Goal: Transaction & Acquisition: Purchase product/service

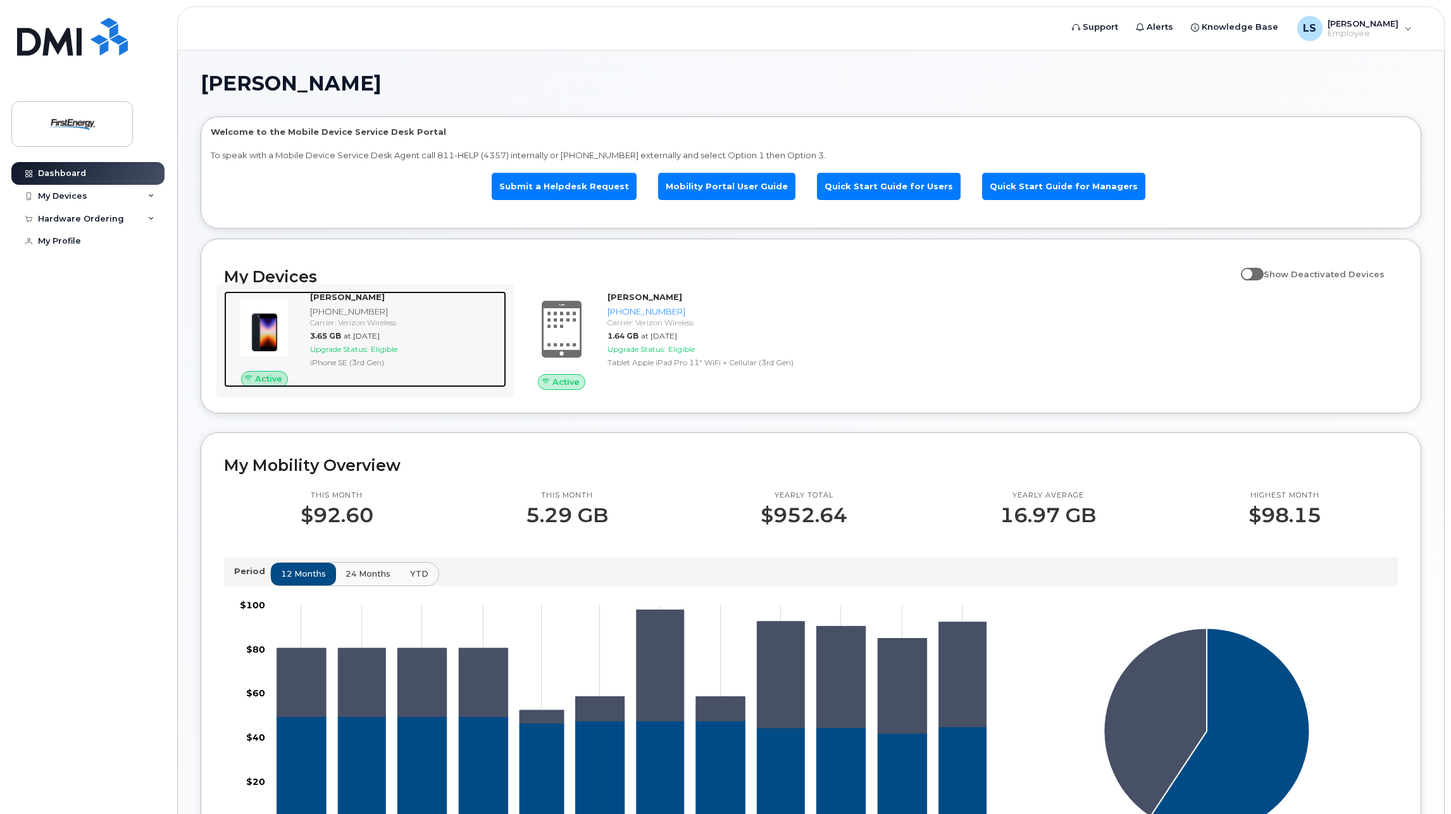
click at [366, 296] on strong "STEVEN LOUISSAINT" at bounding box center [347, 297] width 75 height 10
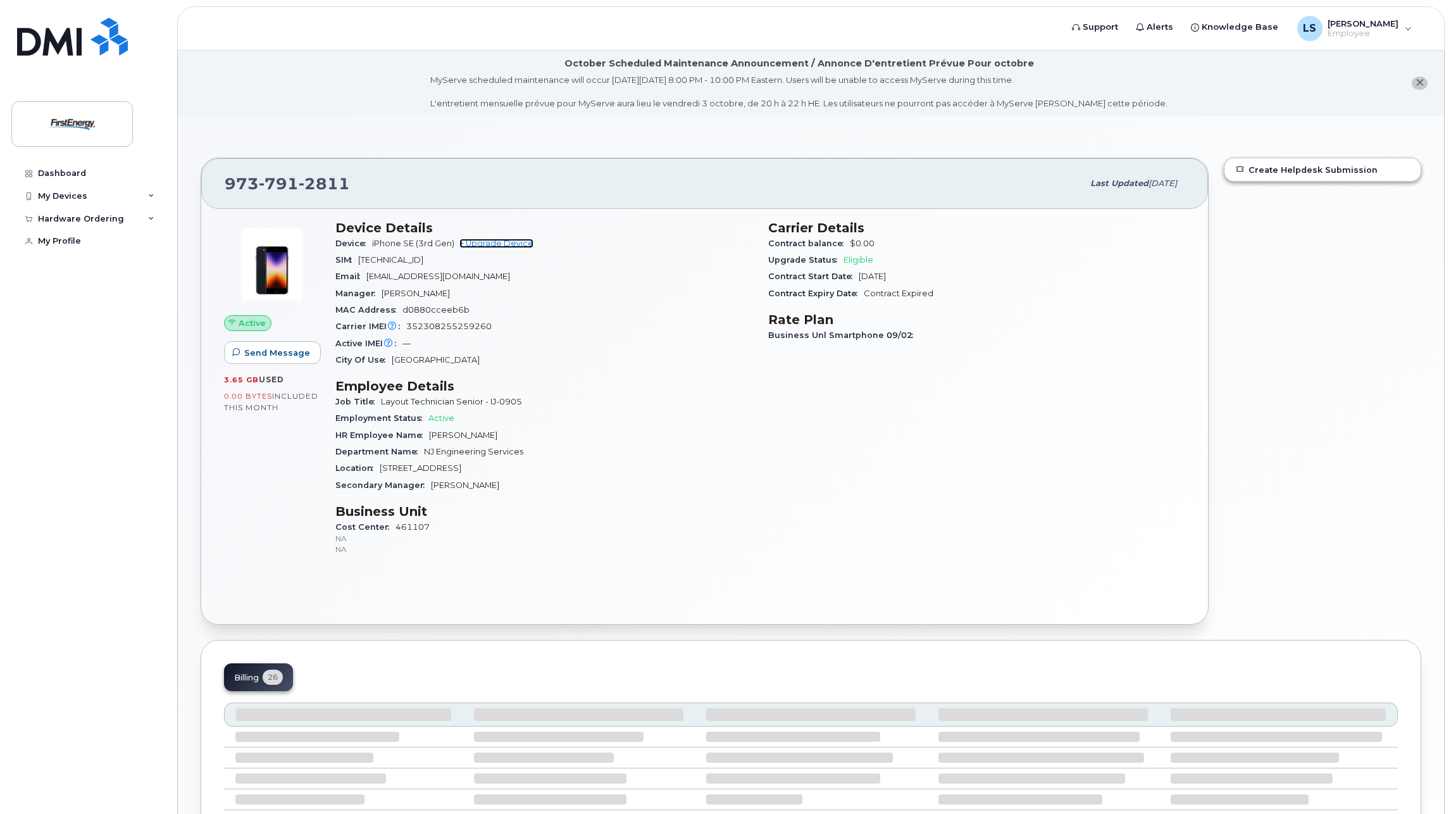
click at [515, 242] on link "+ Upgrade Device" at bounding box center [496, 243] width 74 height 9
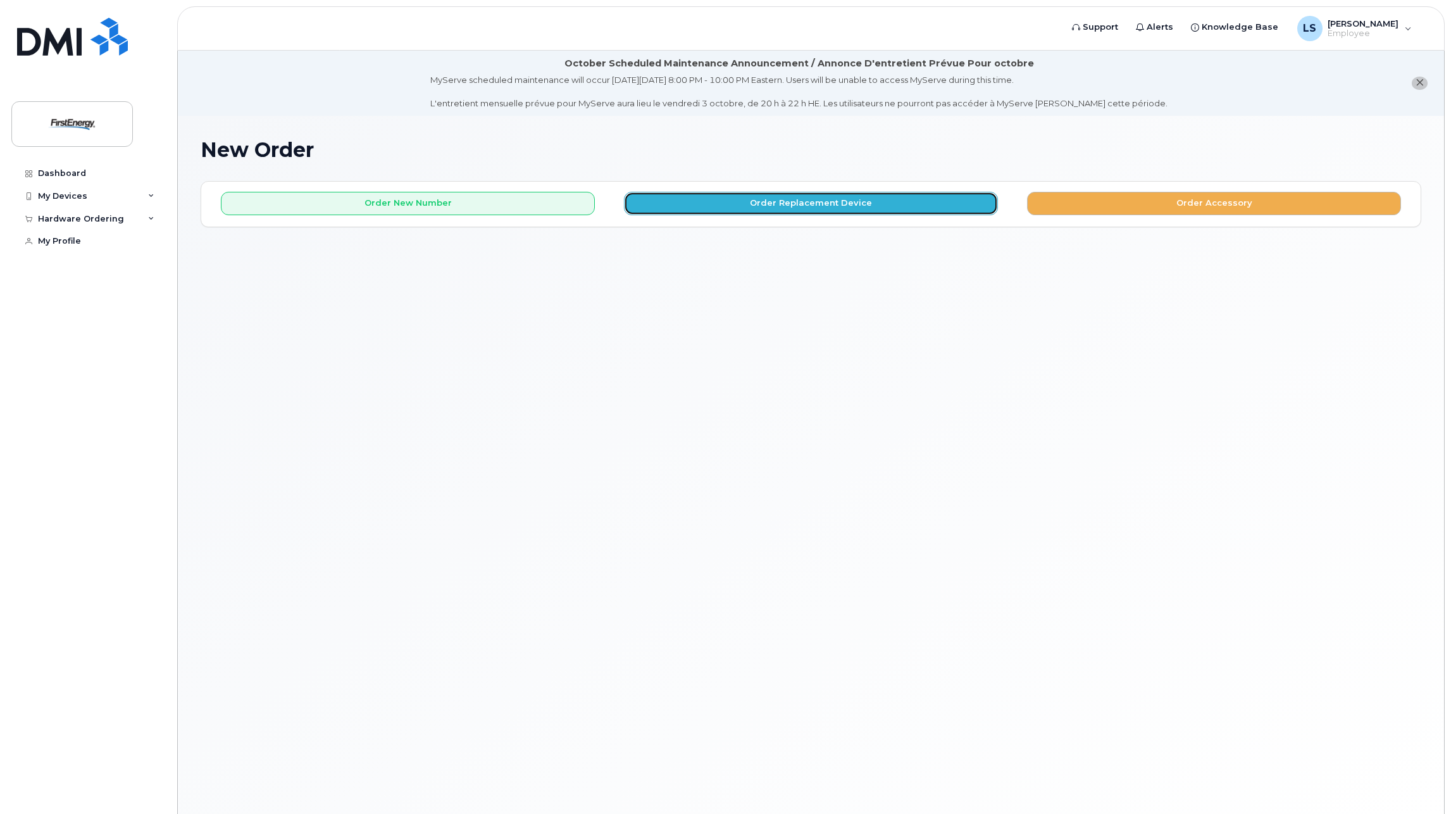
click at [933, 206] on button "Order Replacement Device" at bounding box center [811, 203] width 374 height 23
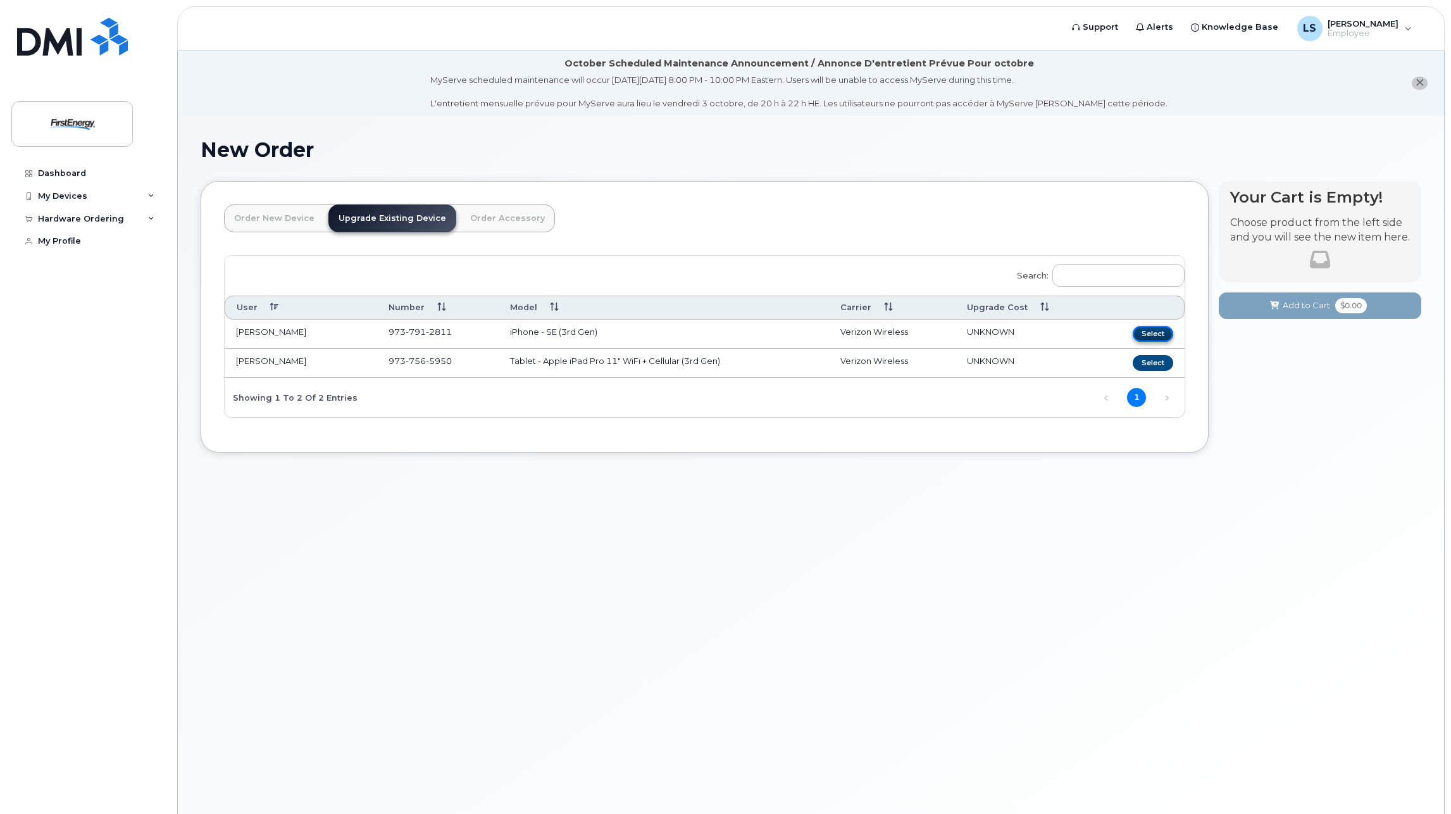
click at [1153, 336] on button "Select" at bounding box center [1153, 334] width 40 height 16
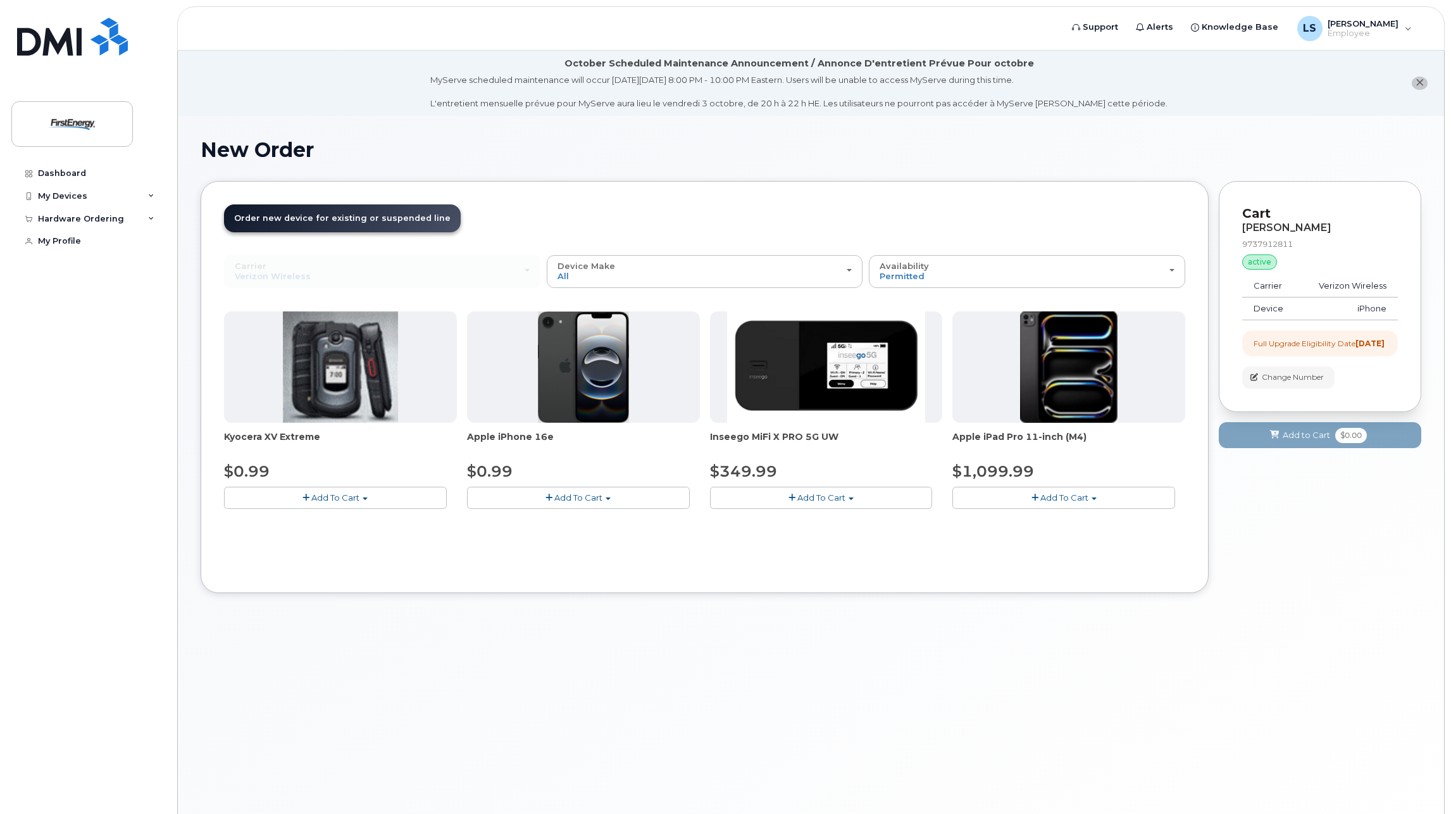
click at [566, 497] on span "Add To Cart" at bounding box center [578, 497] width 48 height 10
click at [547, 526] on link "$0.99 - 2 Year Upgrade" at bounding box center [531, 521] width 122 height 16
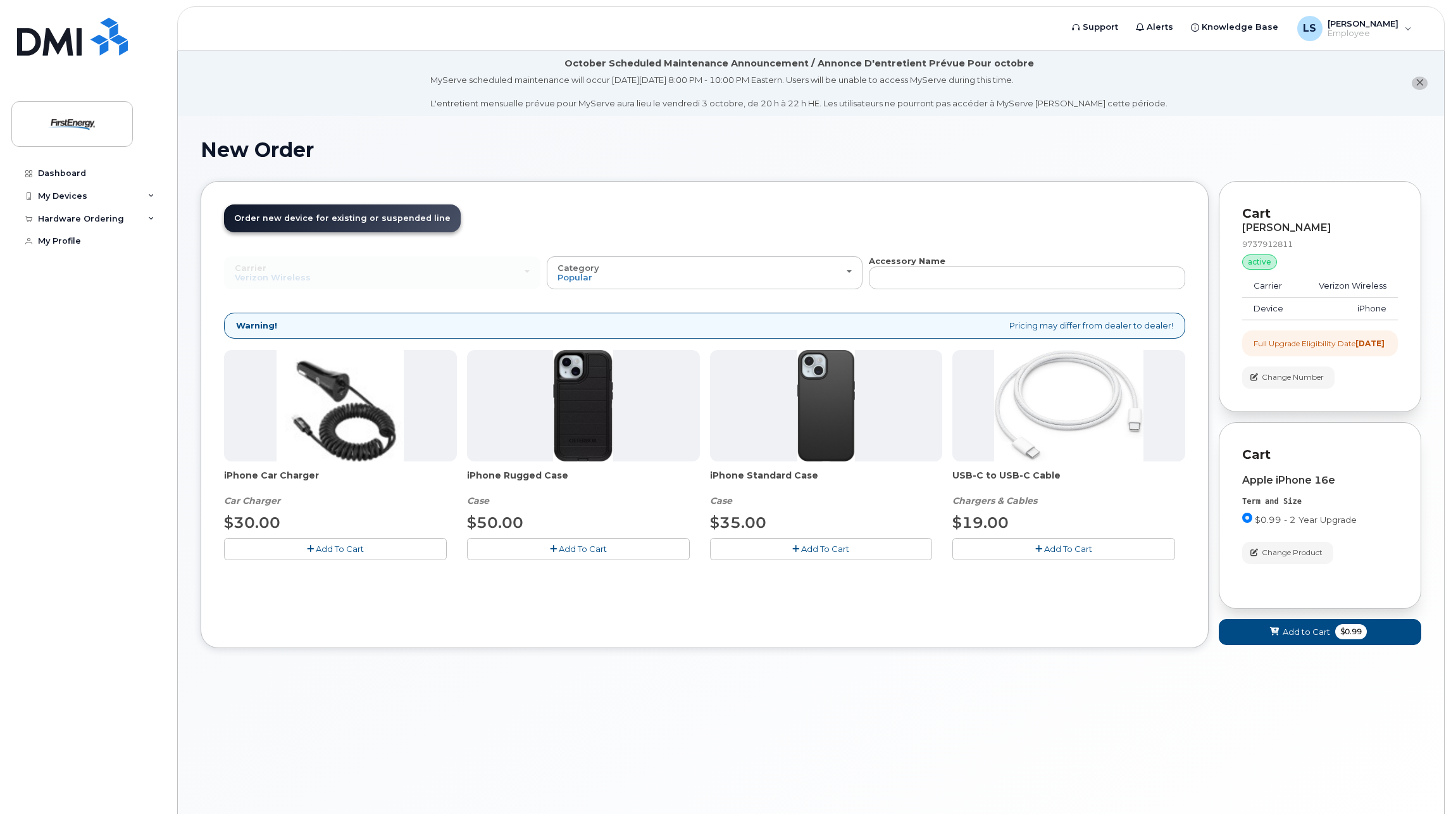
click at [645, 549] on button "Add To Cart" at bounding box center [578, 549] width 223 height 22
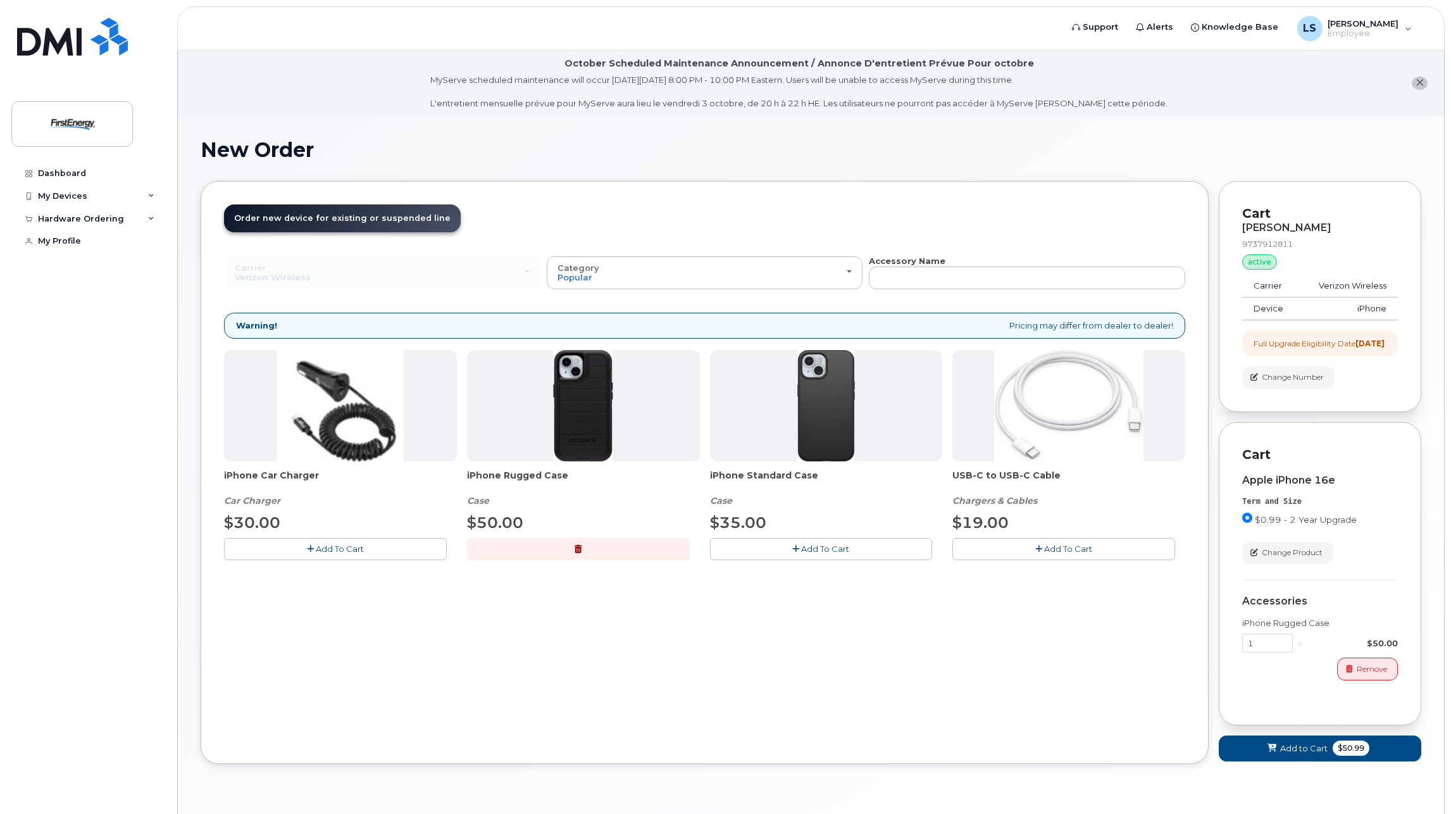
click at [1059, 550] on span "Add To Cart" at bounding box center [1068, 548] width 48 height 10
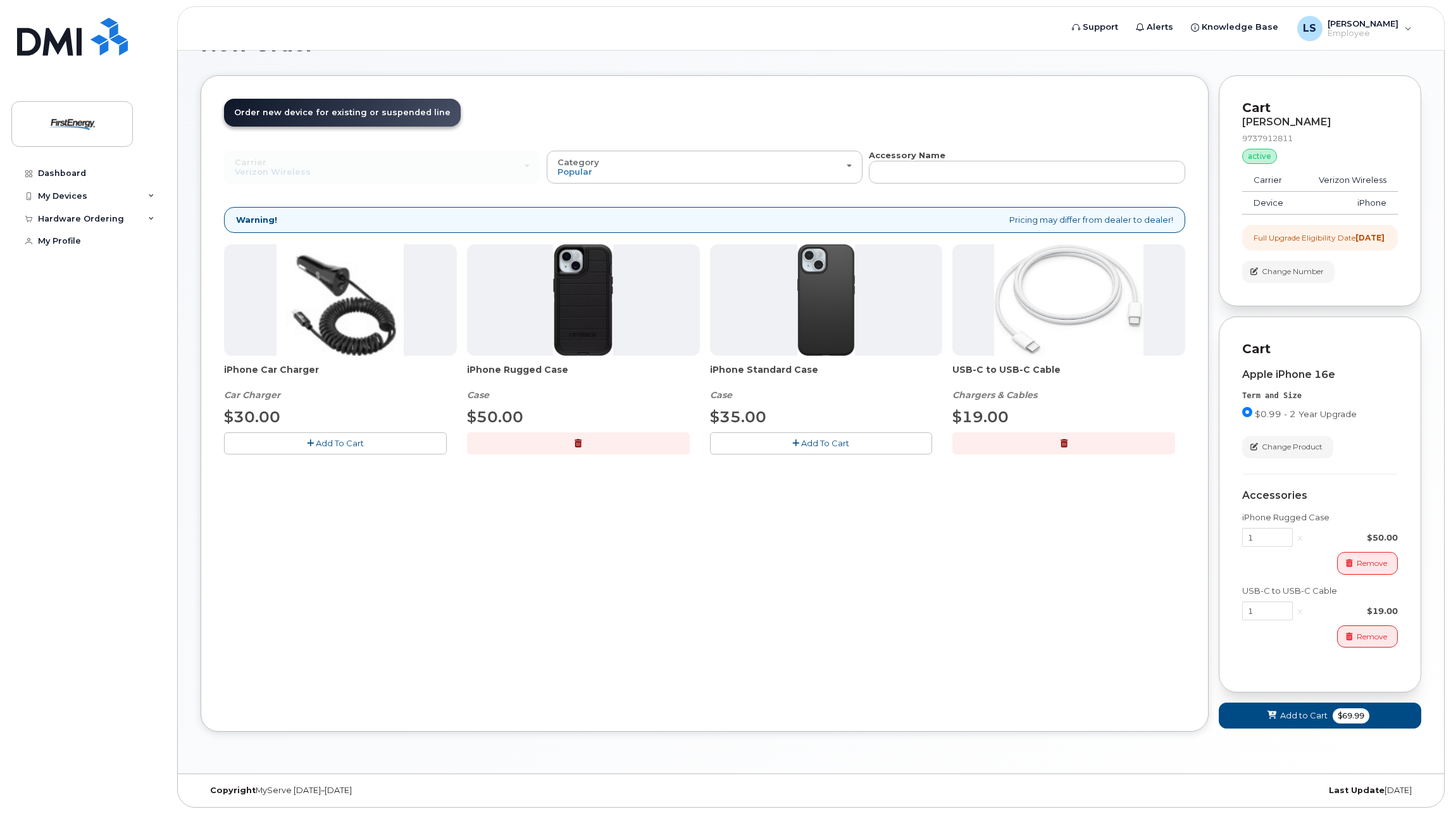
scroll to position [116, 0]
click at [1298, 720] on span "Add to Cart" at bounding box center [1303, 715] width 47 height 12
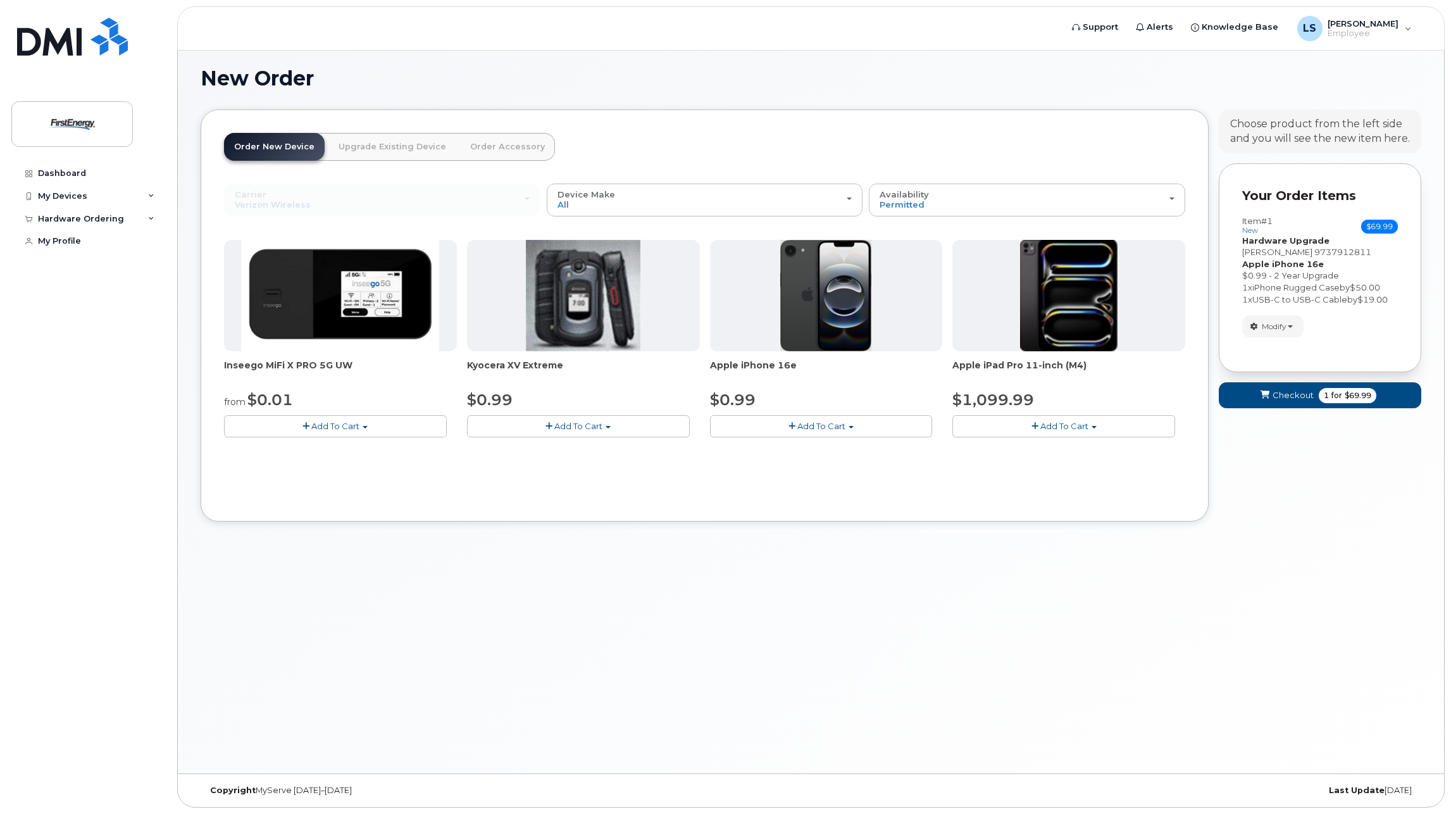
click at [342, 302] on img at bounding box center [340, 295] width 198 height 111
click at [489, 142] on link "Order Accessory" at bounding box center [507, 147] width 95 height 28
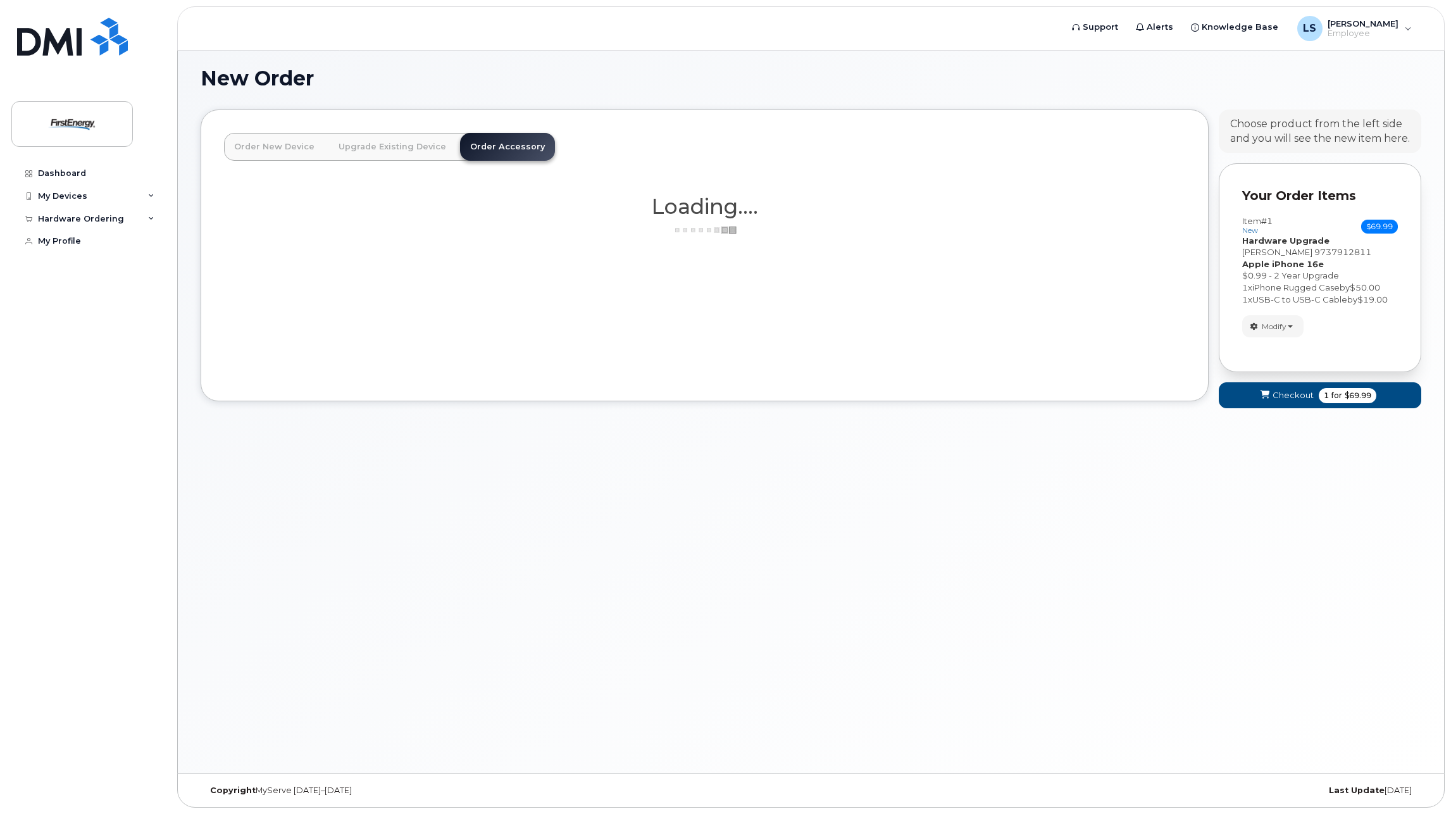
scroll to position [116, 0]
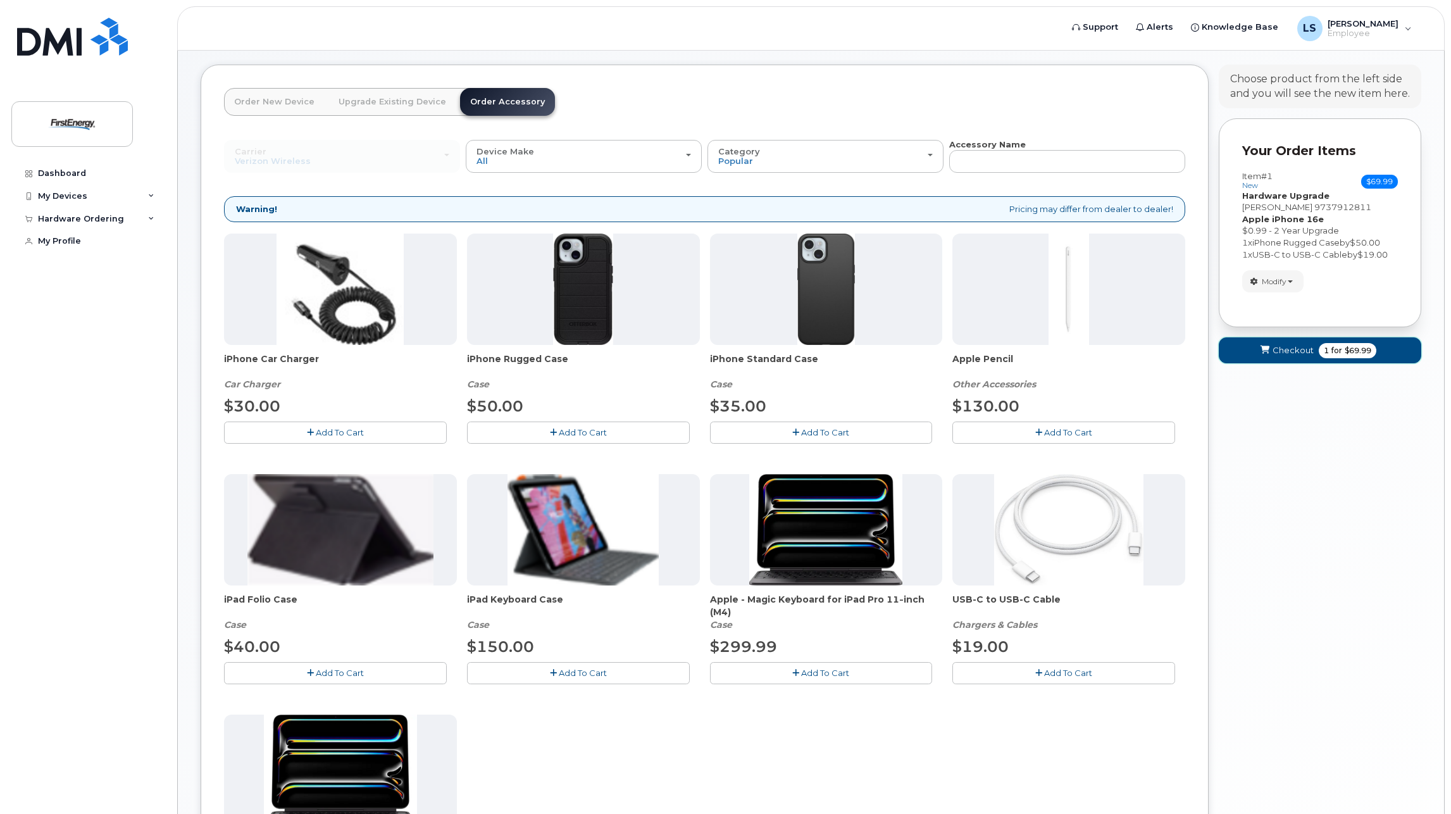
click at [1334, 348] on span "for" at bounding box center [1337, 350] width 16 height 11
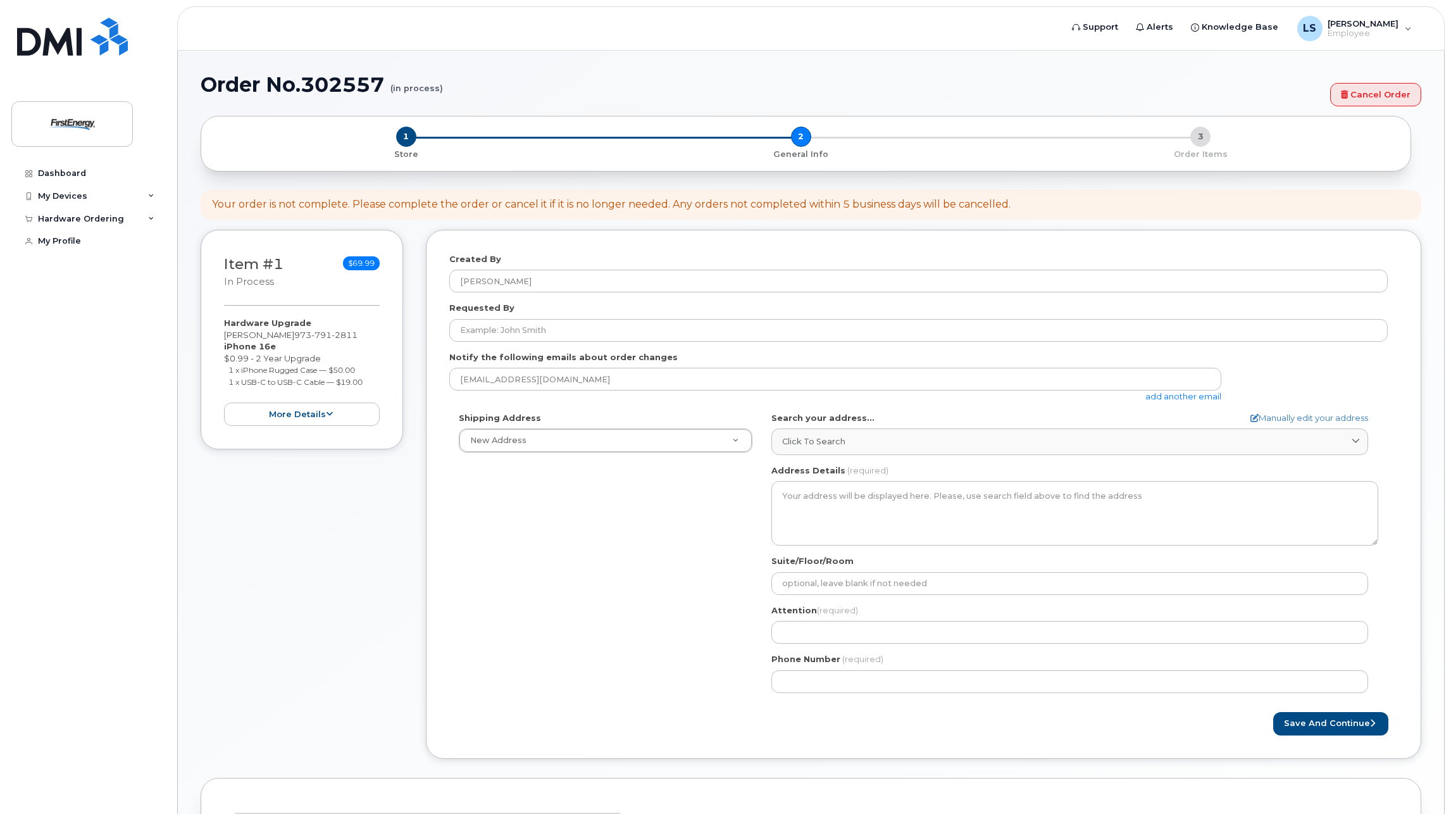
select select
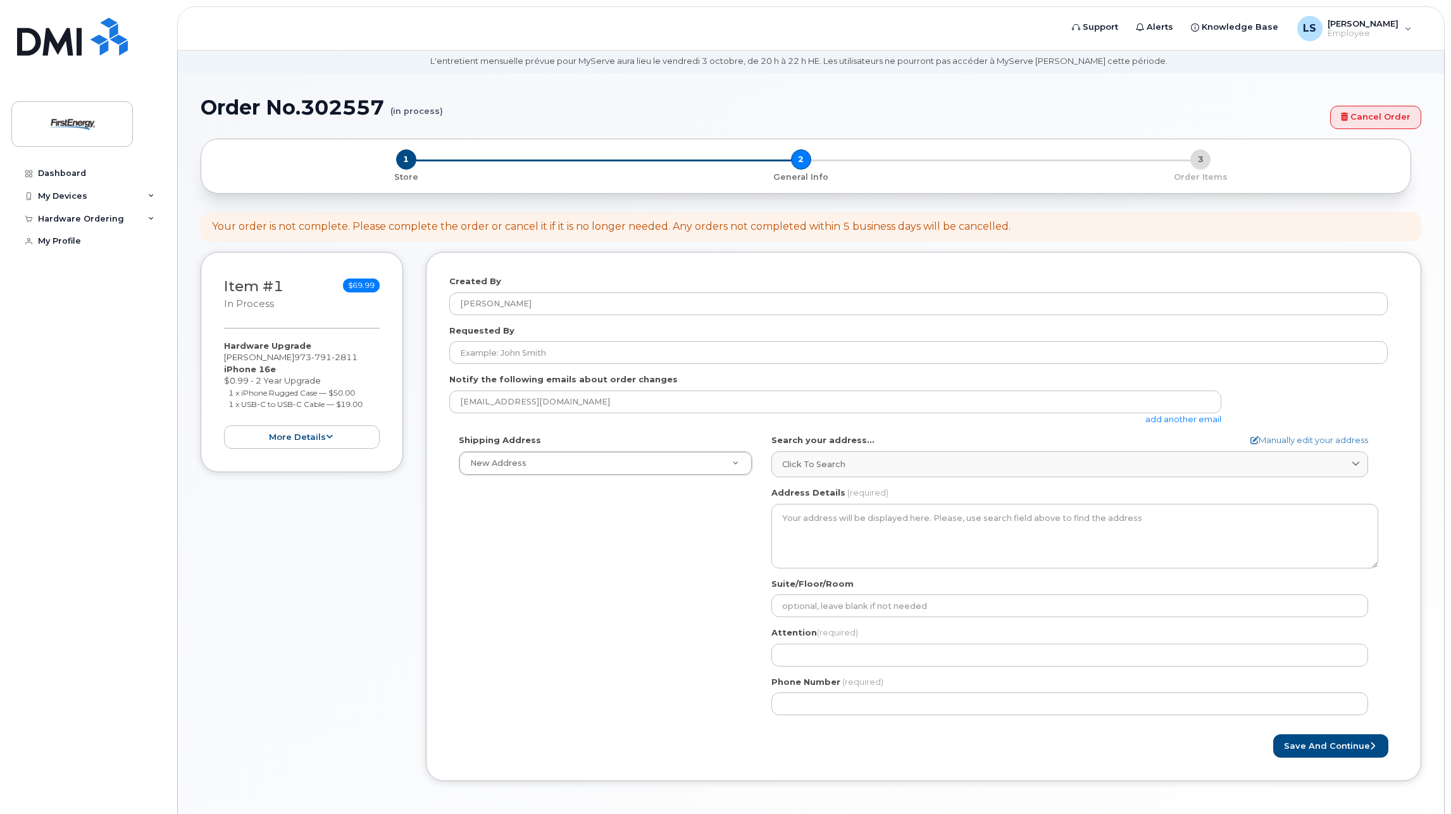
scroll to position [92, 0]
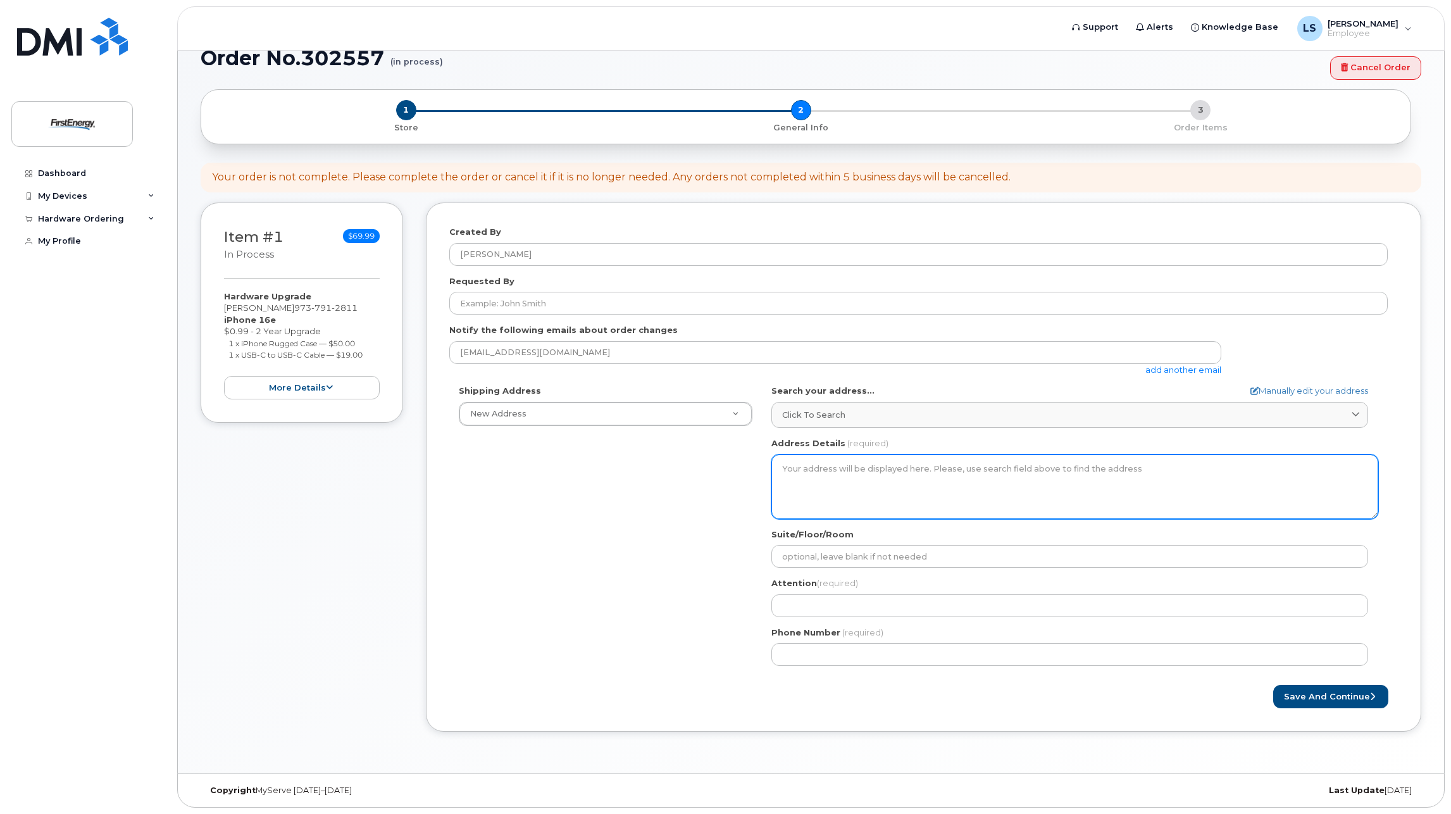
click at [838, 478] on textarea "Address Details" at bounding box center [1074, 486] width 607 height 65
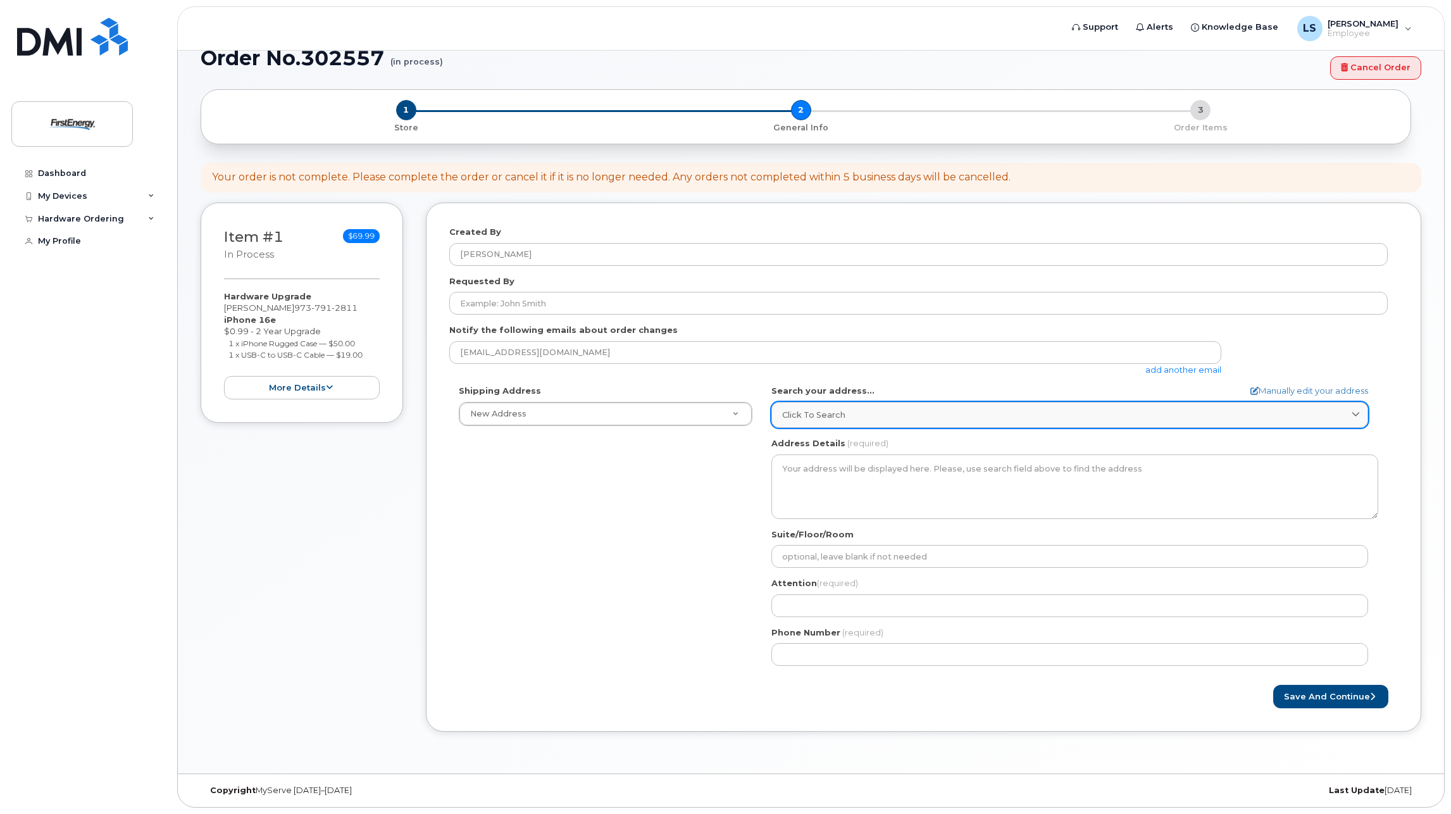
click at [873, 411] on div "Click to search" at bounding box center [1069, 415] width 575 height 12
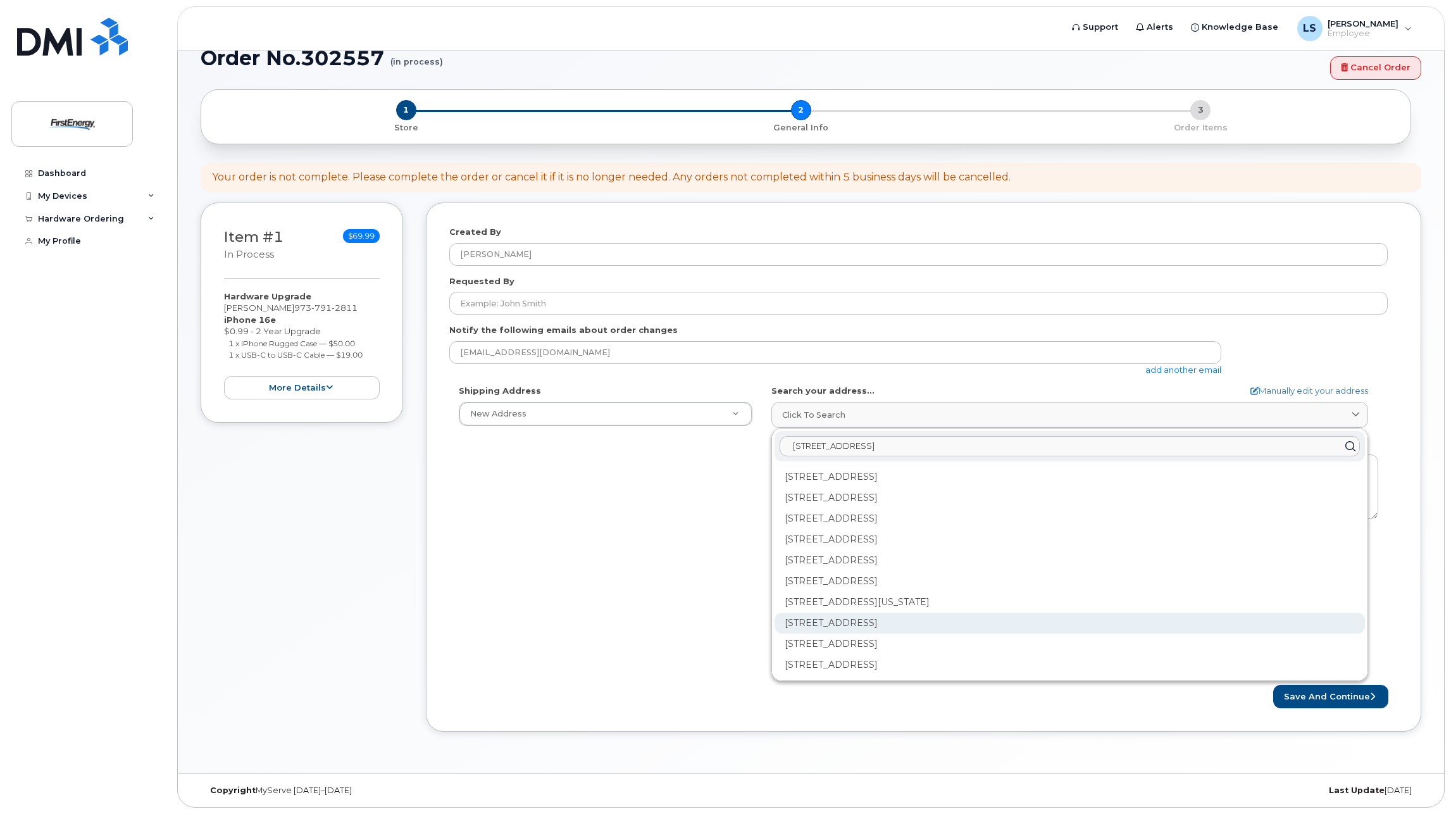
type input "[STREET_ADDRESS]"
click at [965, 624] on div "[STREET_ADDRESS]" at bounding box center [1069, 622] width 590 height 21
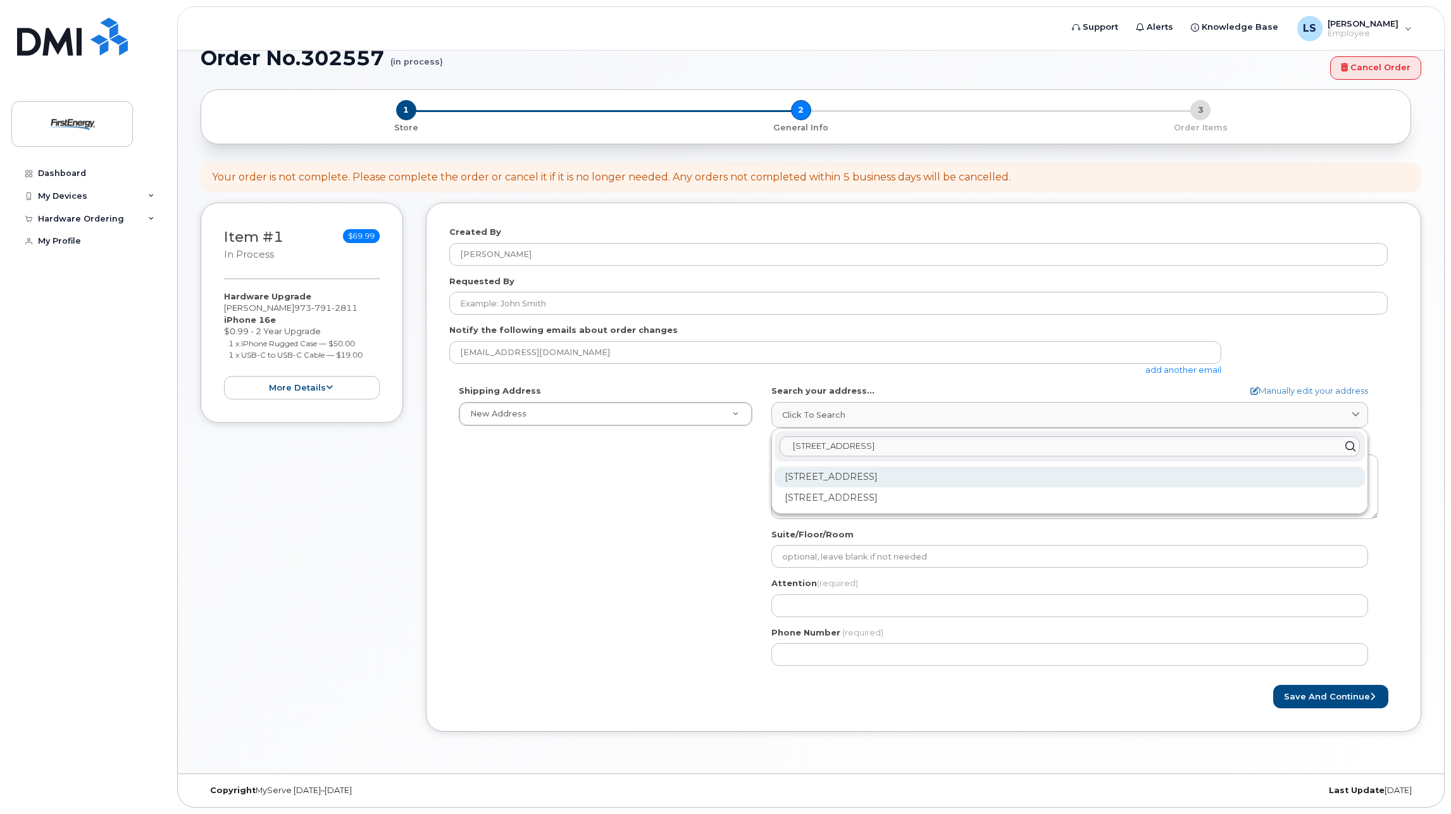
click at [1019, 478] on div "300 Madison Ave #A Morristown NJ 07960-6169" at bounding box center [1069, 476] width 590 height 21
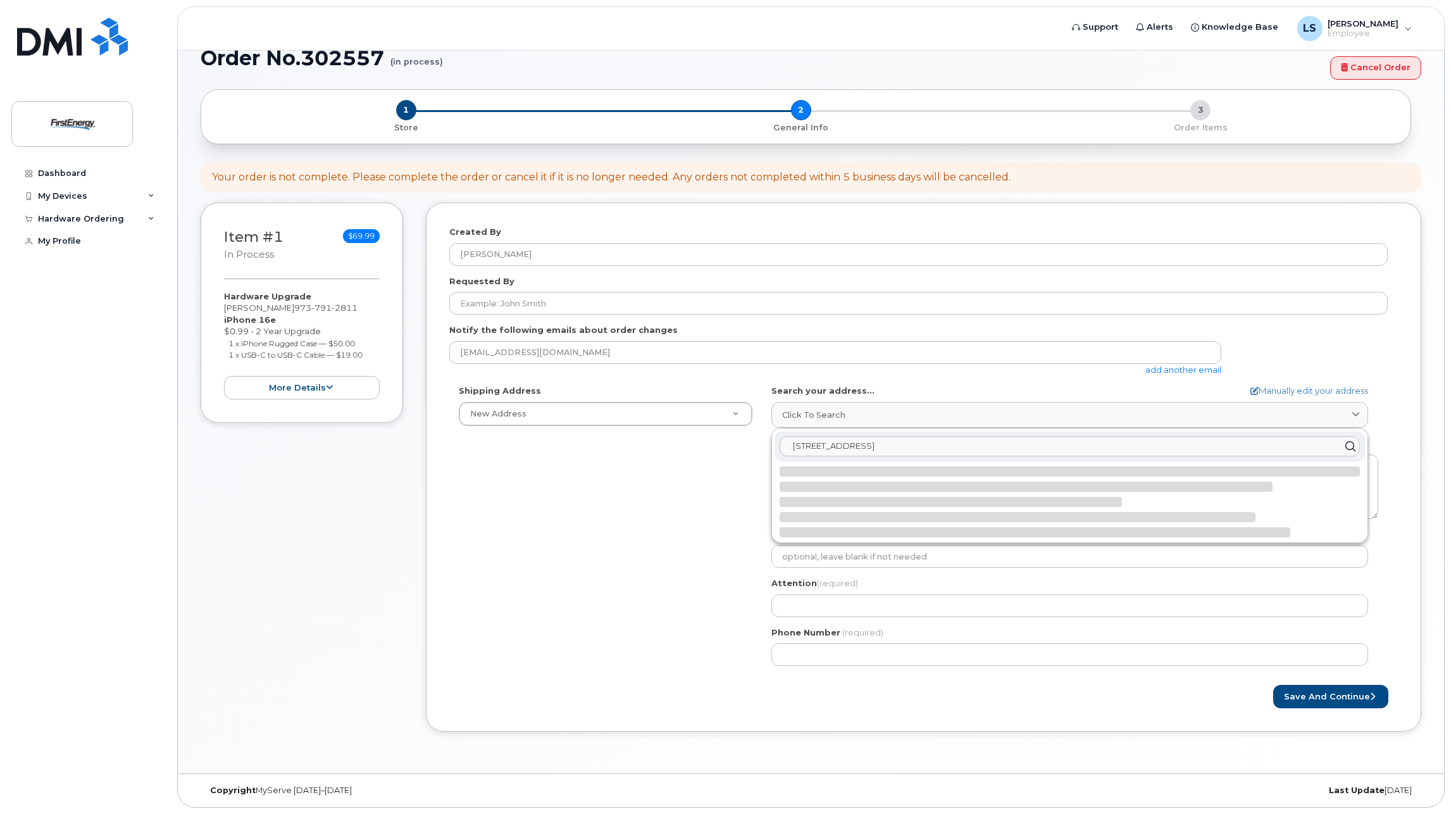
select select
type textarea "300 Madison Ave #A MORRISTOWN NJ 07960-6169 UNITED STATES"
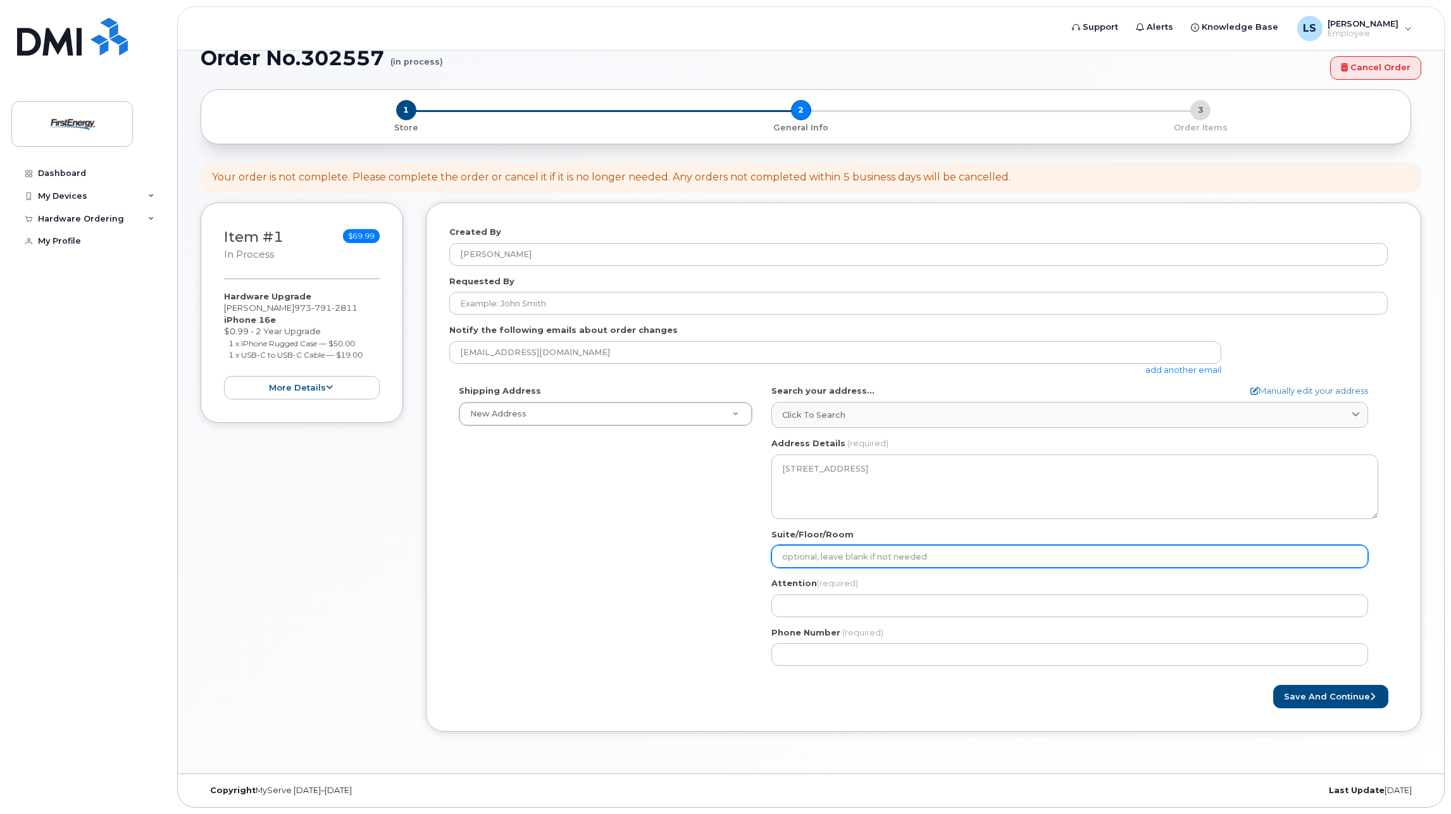
click at [850, 563] on input "Suite/Floor/Room" at bounding box center [1069, 556] width 597 height 23
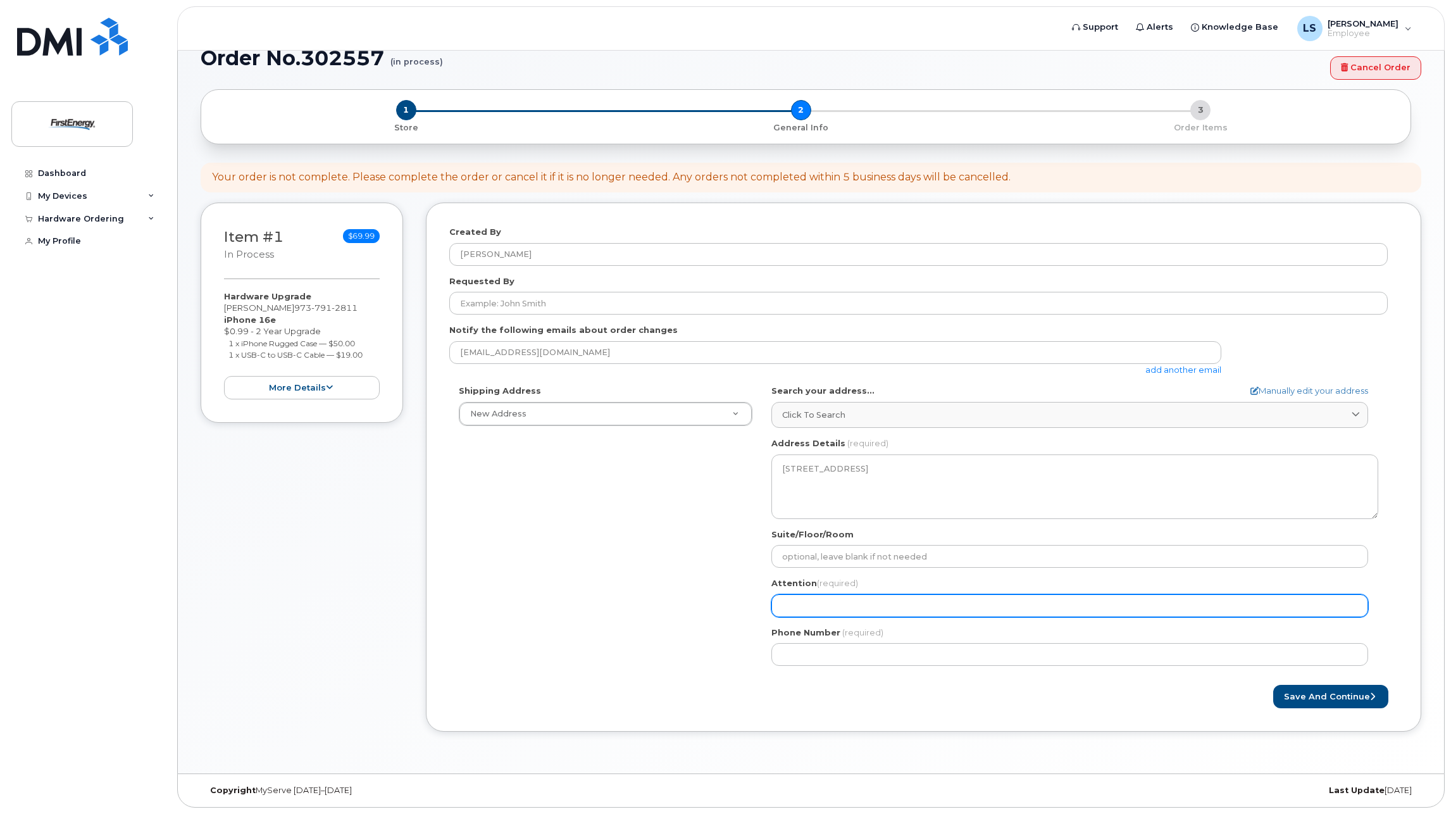
click at [924, 605] on input "Attention (required)" at bounding box center [1069, 605] width 597 height 23
select select
type input "S"
select select
type input "St"
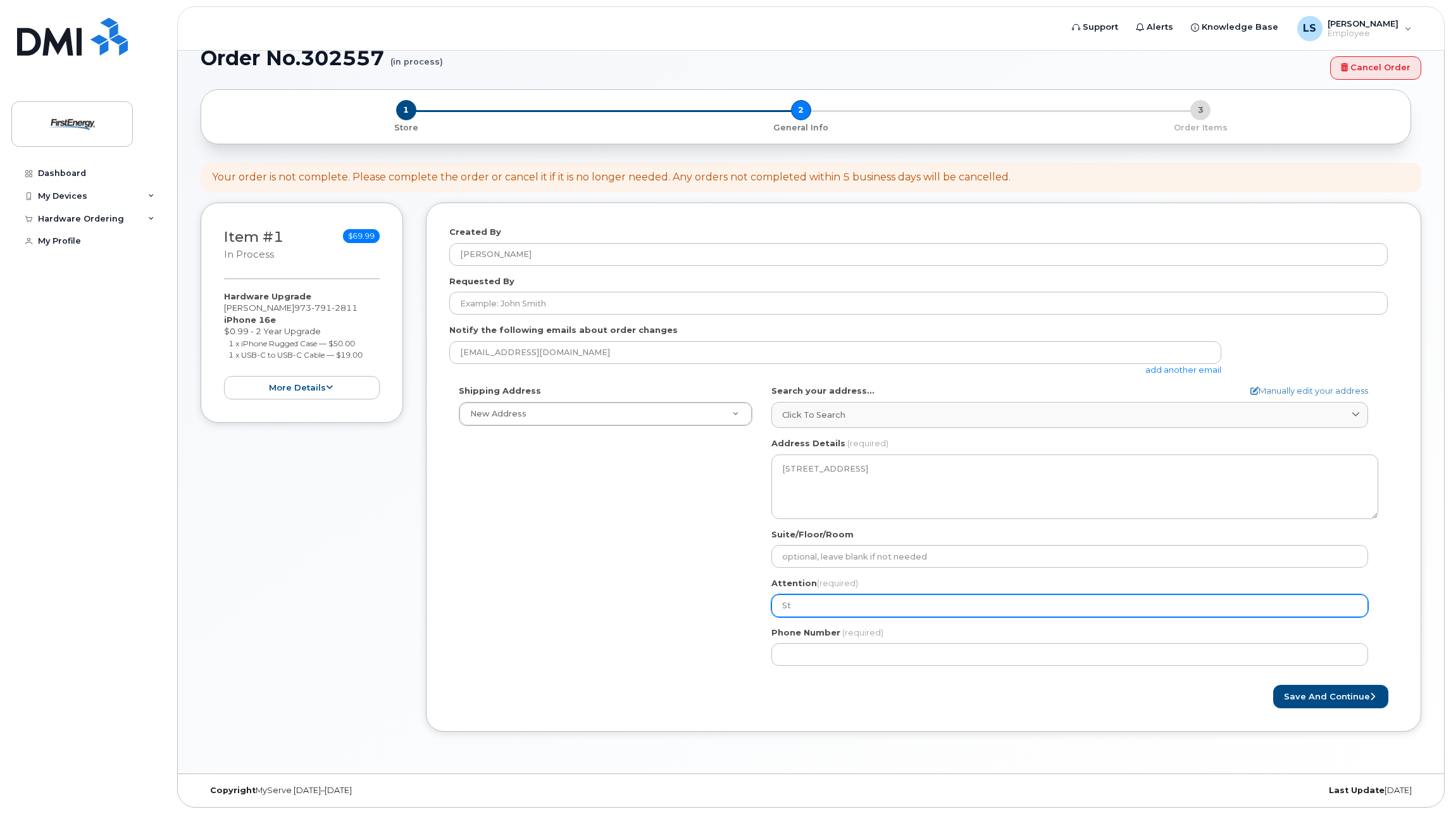
select select
type input "Ste"
select select
type input "Stev"
select select
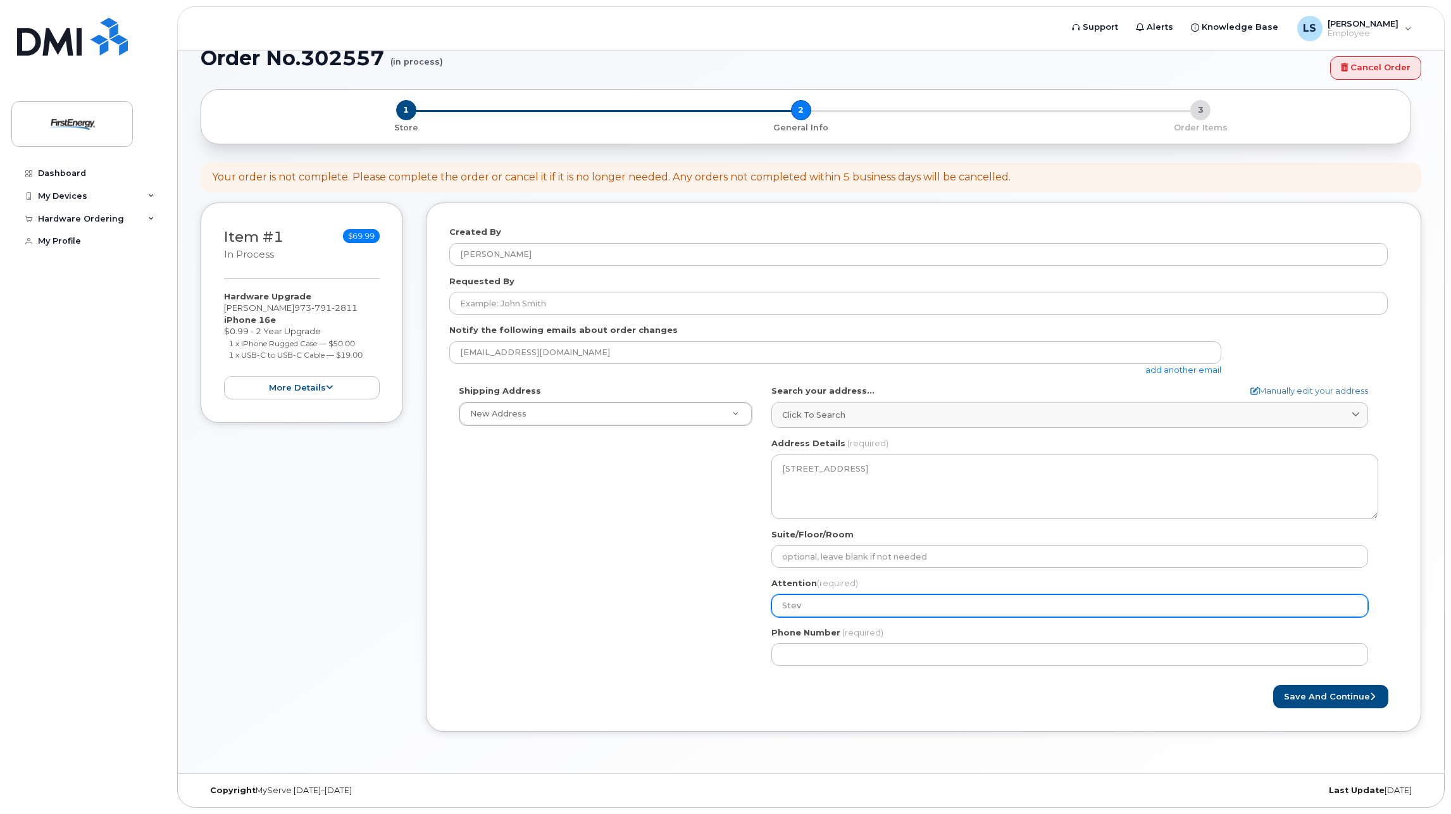
type input "Steve"
select select
type input "Steven"
select select
type input "Steven L"
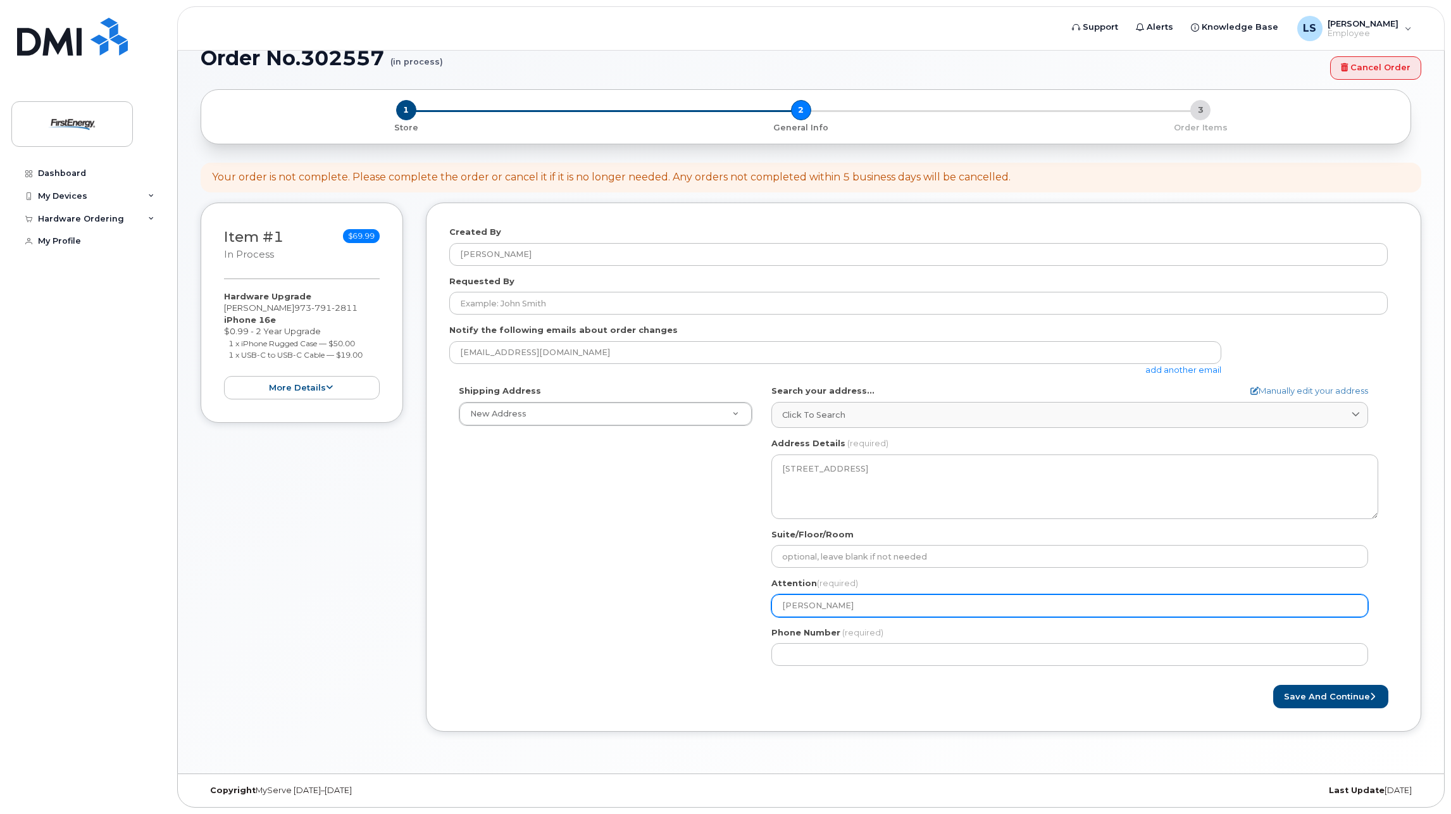
select select
type input "Steven Lo"
select select
type input "Steven Lou"
select select
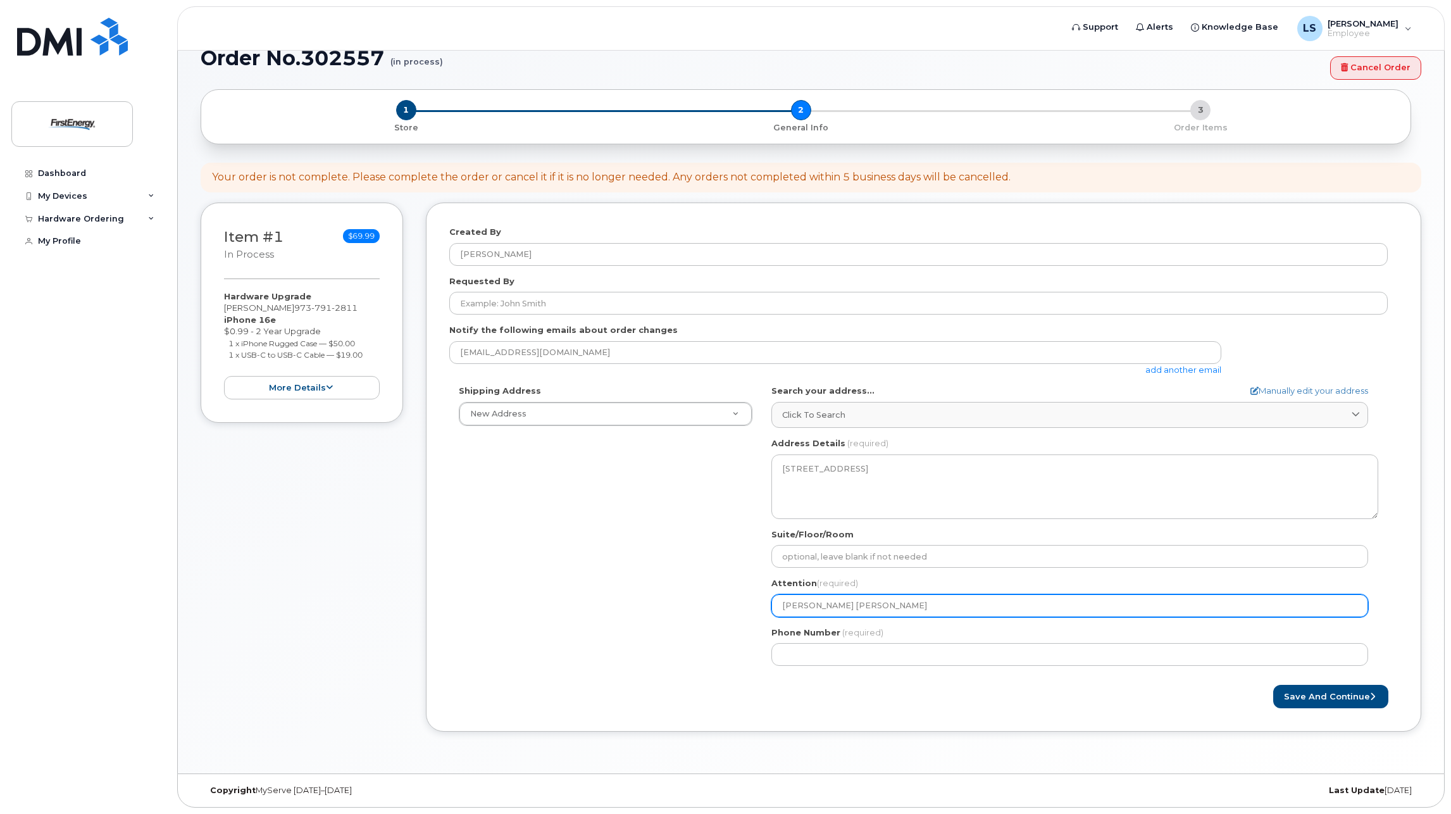
type input "Steven Loui"
select select
type input "Steven Louis"
select select
type input "Steven Louiss"
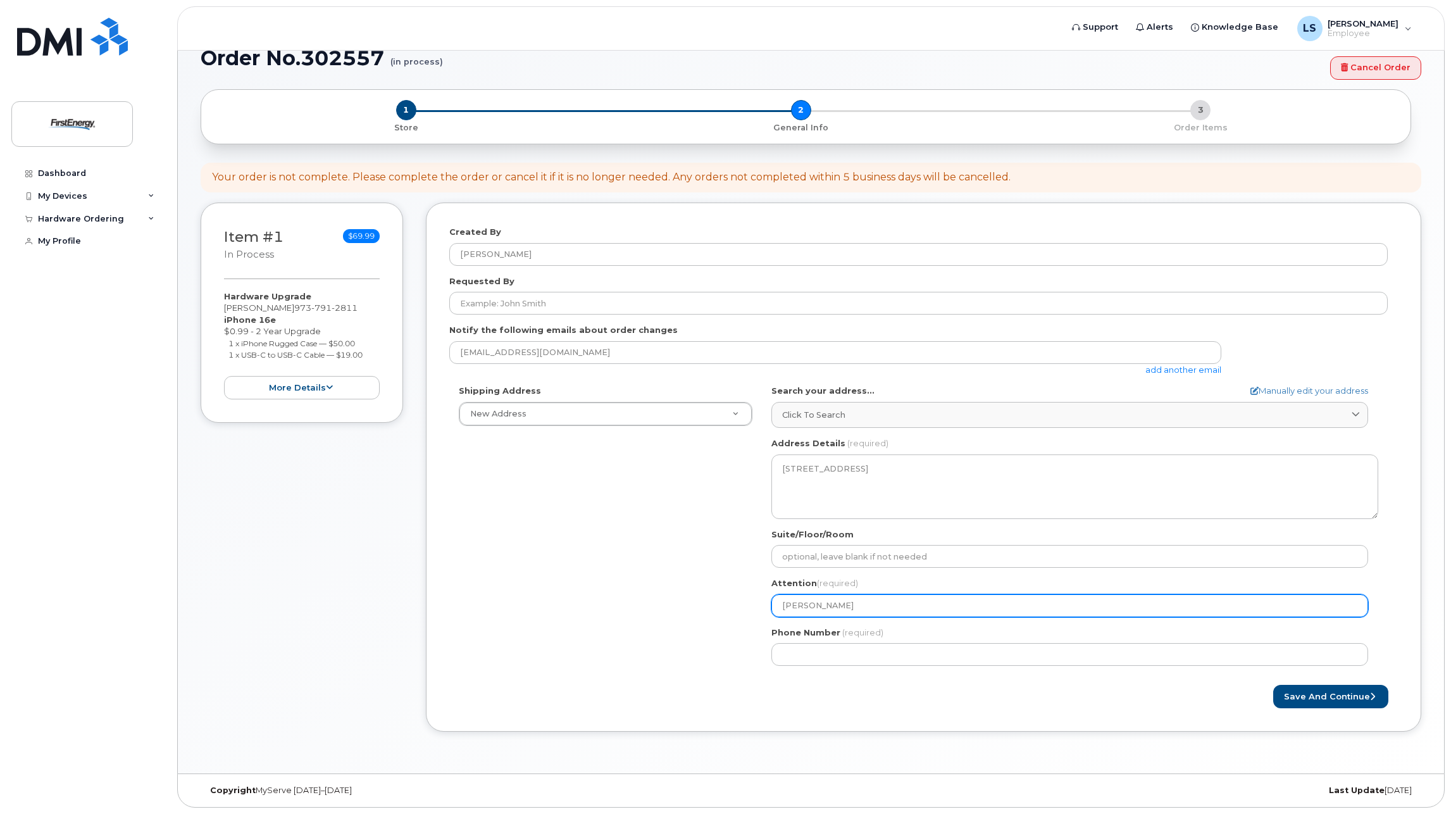
select select
type input "Steven Louissa"
select select
type input "Steven Louissai"
select select
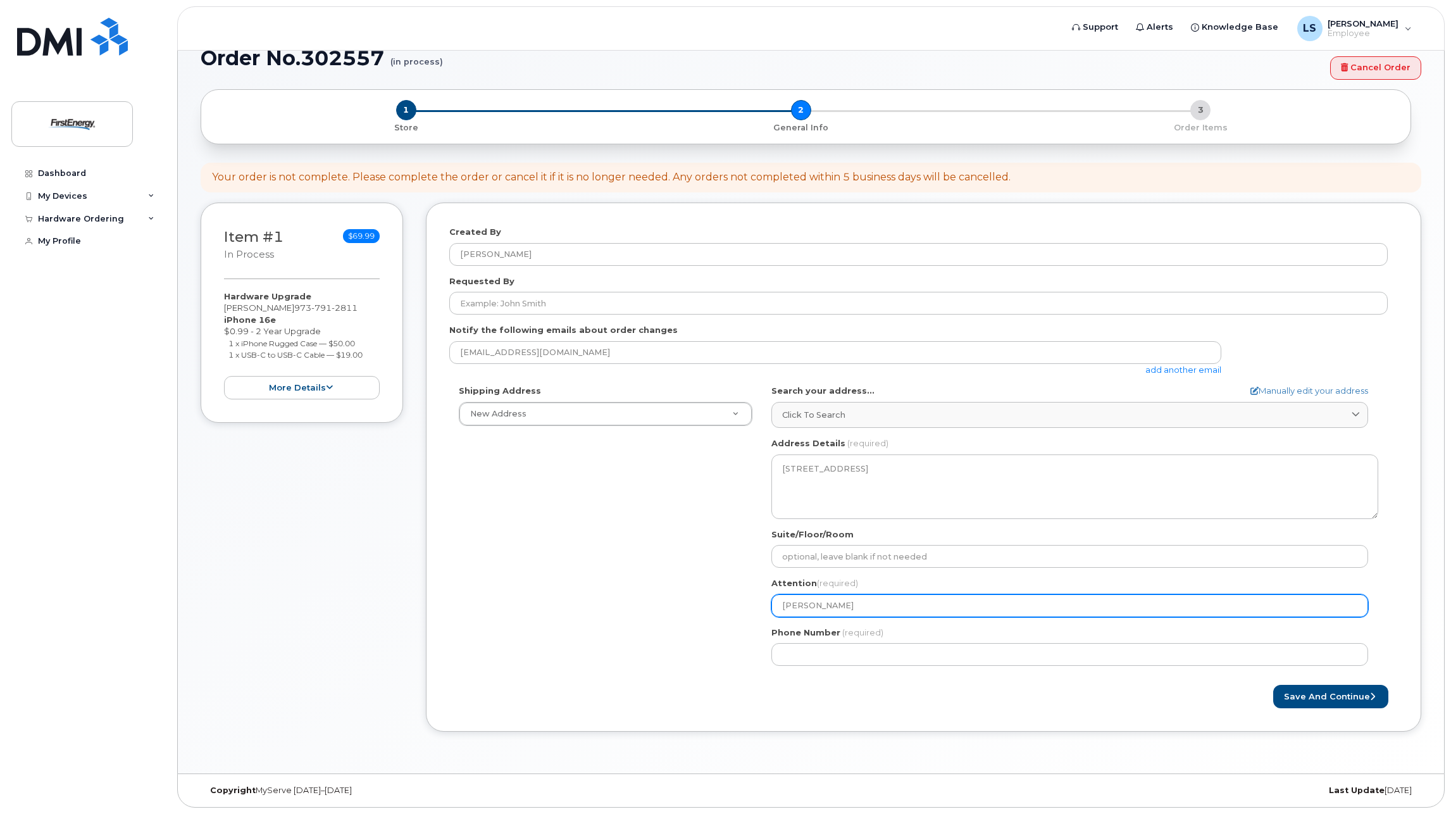
type input "Steven Louissain"
select select
type input "[PERSON_NAME]"
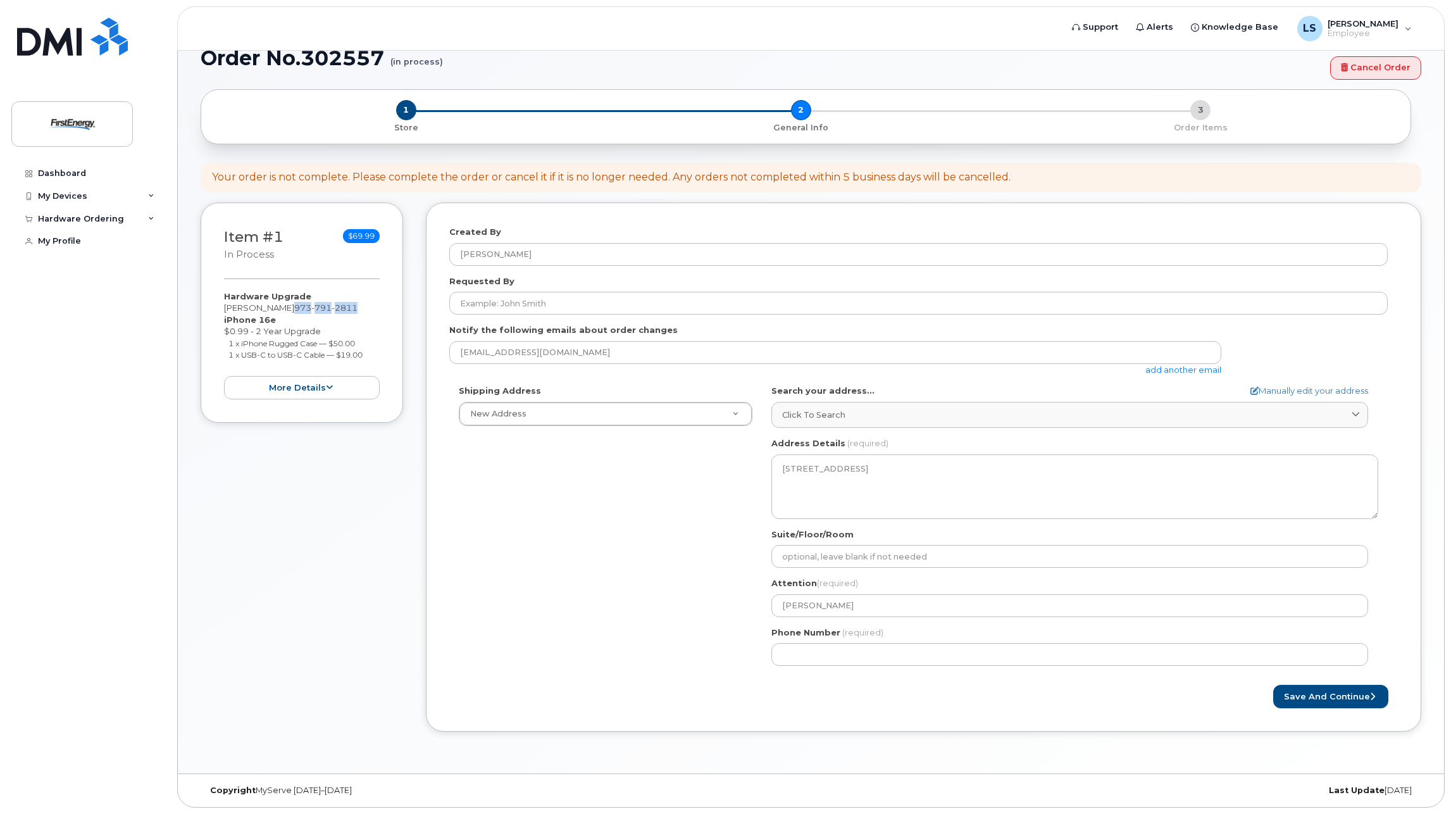
drag, startPoint x: 365, startPoint y: 307, endPoint x: 298, endPoint y: 307, distance: 67.1
click at [298, 307] on div "Hardware Upgrade Steven Louissaint 973 791 2811 iPhone 16e $0.99 - 2 Year Upgra…" at bounding box center [302, 344] width 156 height 109
copy span "973 791 2811"
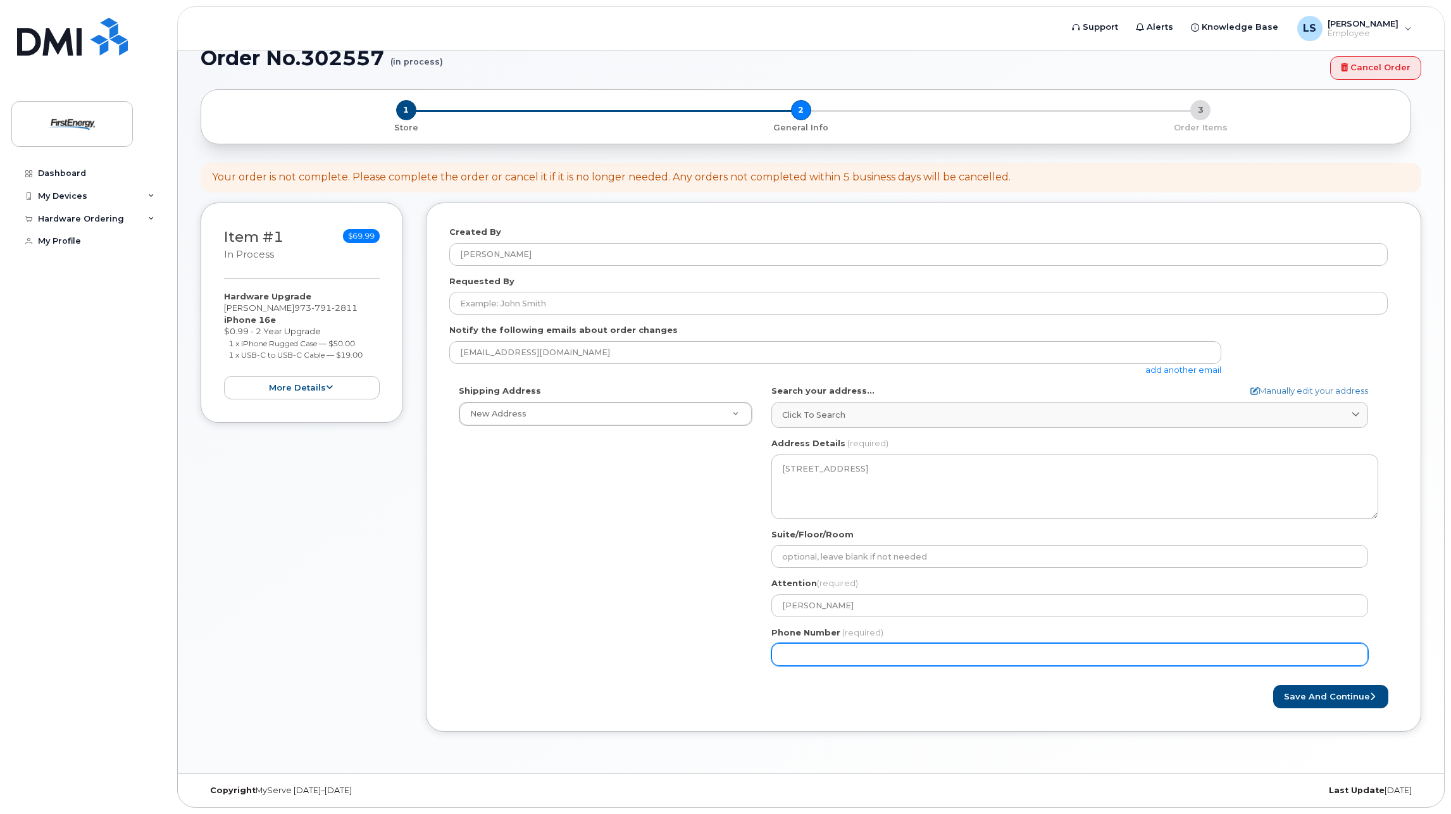
drag, startPoint x: 813, startPoint y: 639, endPoint x: 814, endPoint y: 654, distance: 14.6
click at [813, 641] on div "Phone Number (required)" at bounding box center [1074, 646] width 607 height 40
click at [814, 654] on input "Phone Number" at bounding box center [1069, 654] width 597 height 23
paste input "9737912811"
select select
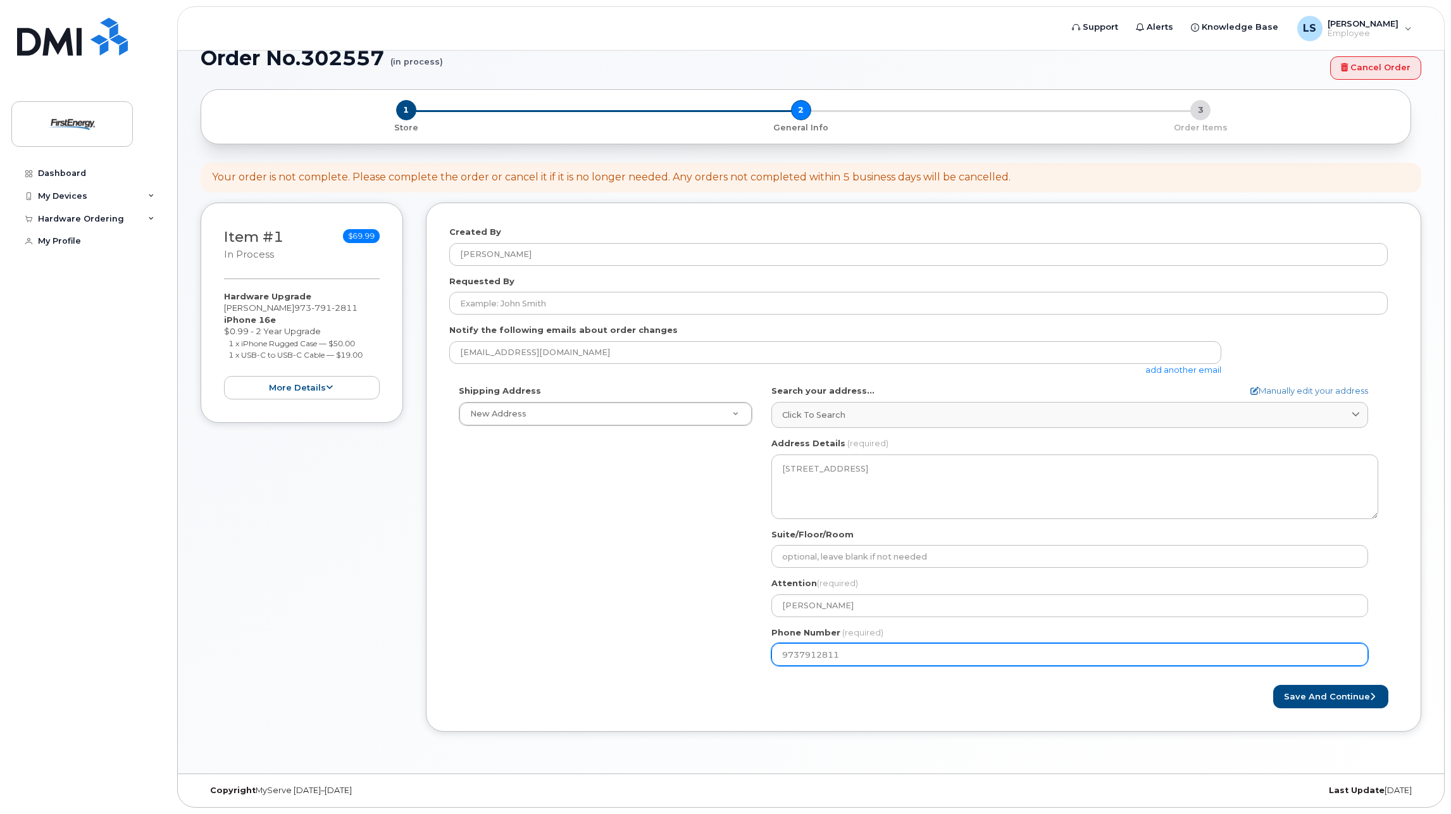
type input "9737912811"
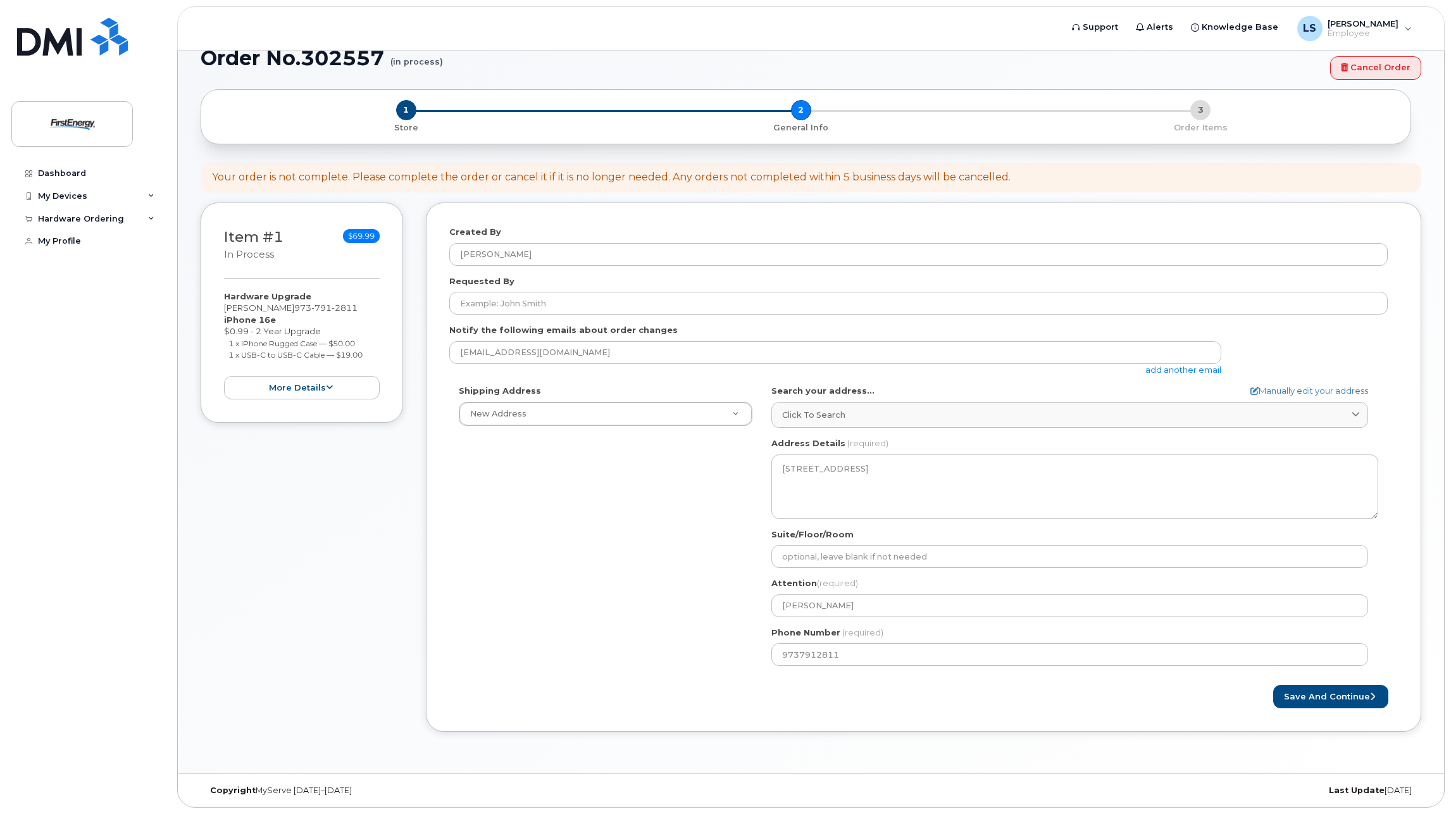
click at [865, 632] on span "(required)" at bounding box center [862, 632] width 41 height 10
type input "300 madison"
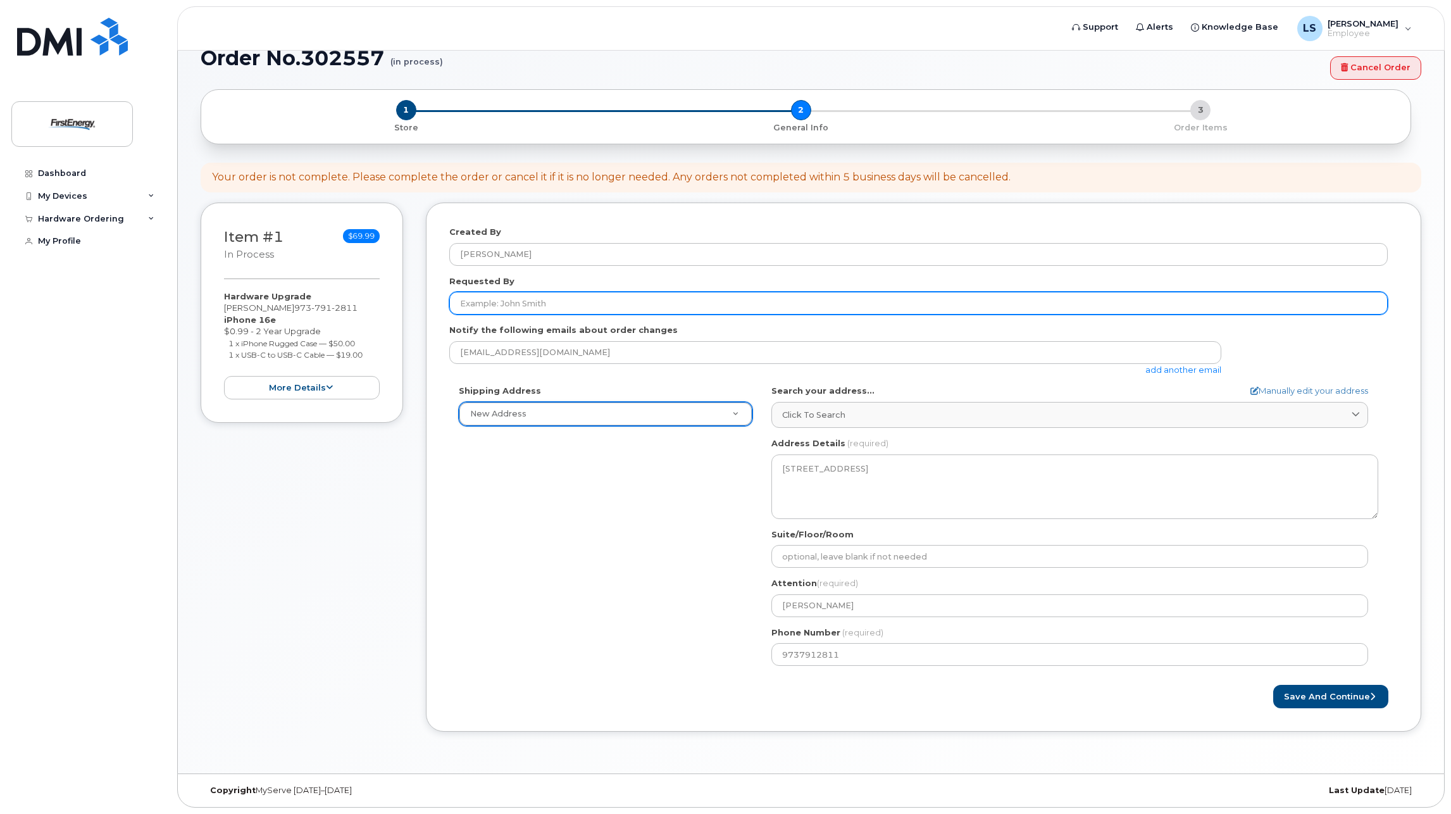
click at [575, 300] on input "Requested By" at bounding box center [918, 303] width 938 height 23
type input "[PERSON_NAME]"
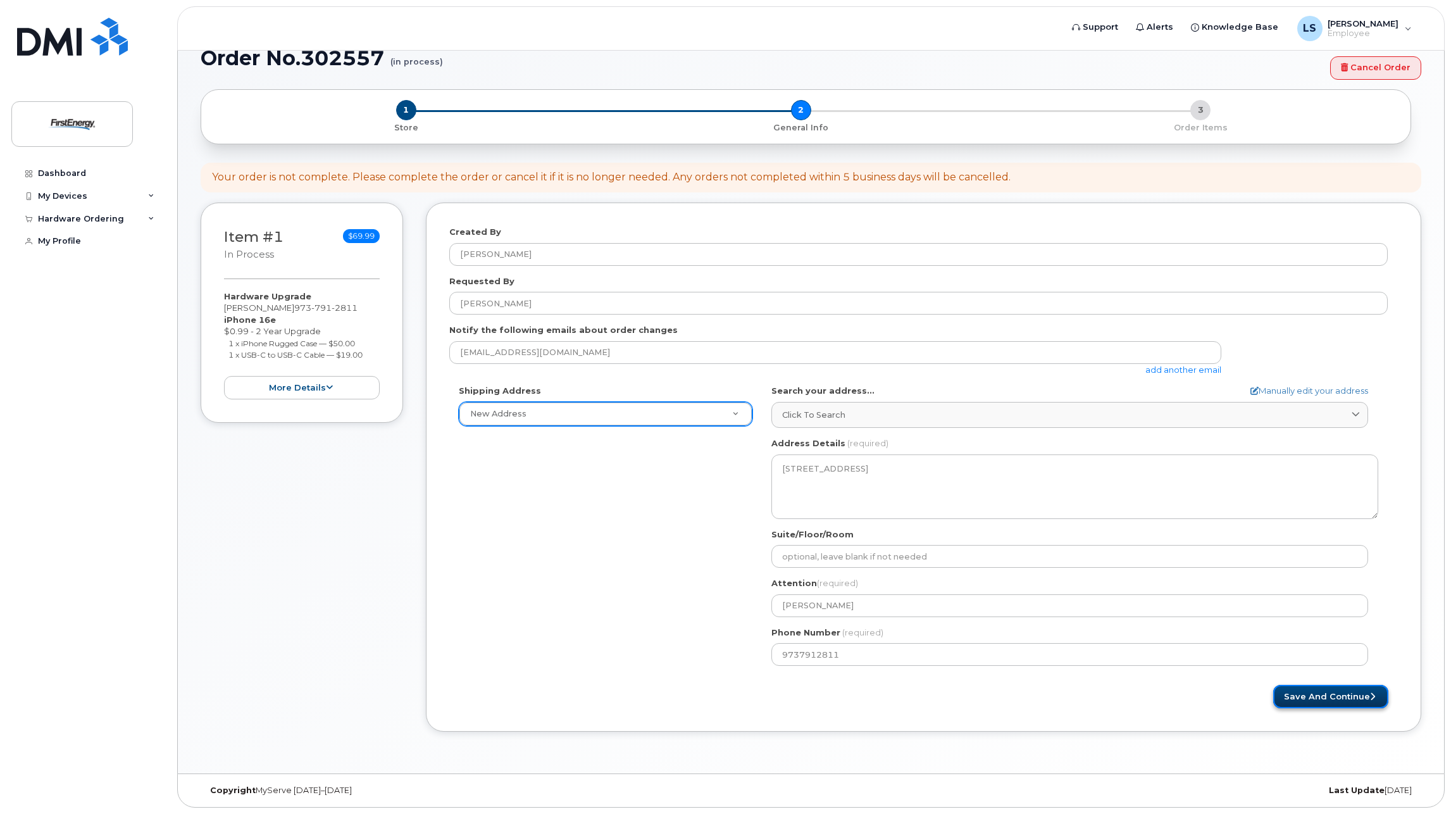
click at [1357, 701] on button "Save and Continue" at bounding box center [1330, 696] width 115 height 23
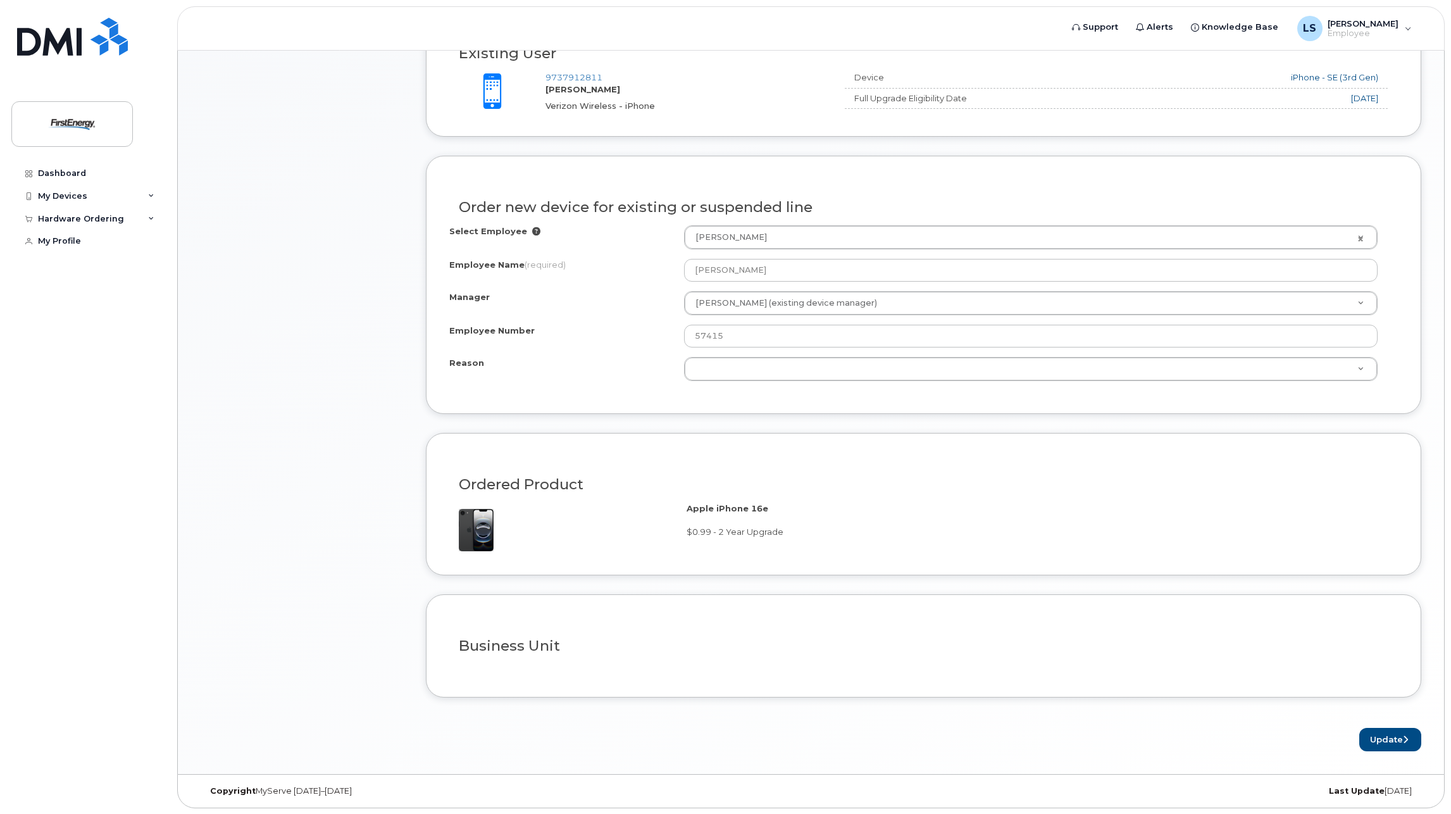
scroll to position [604, 0]
click at [1372, 735] on button "Update" at bounding box center [1390, 738] width 62 height 23
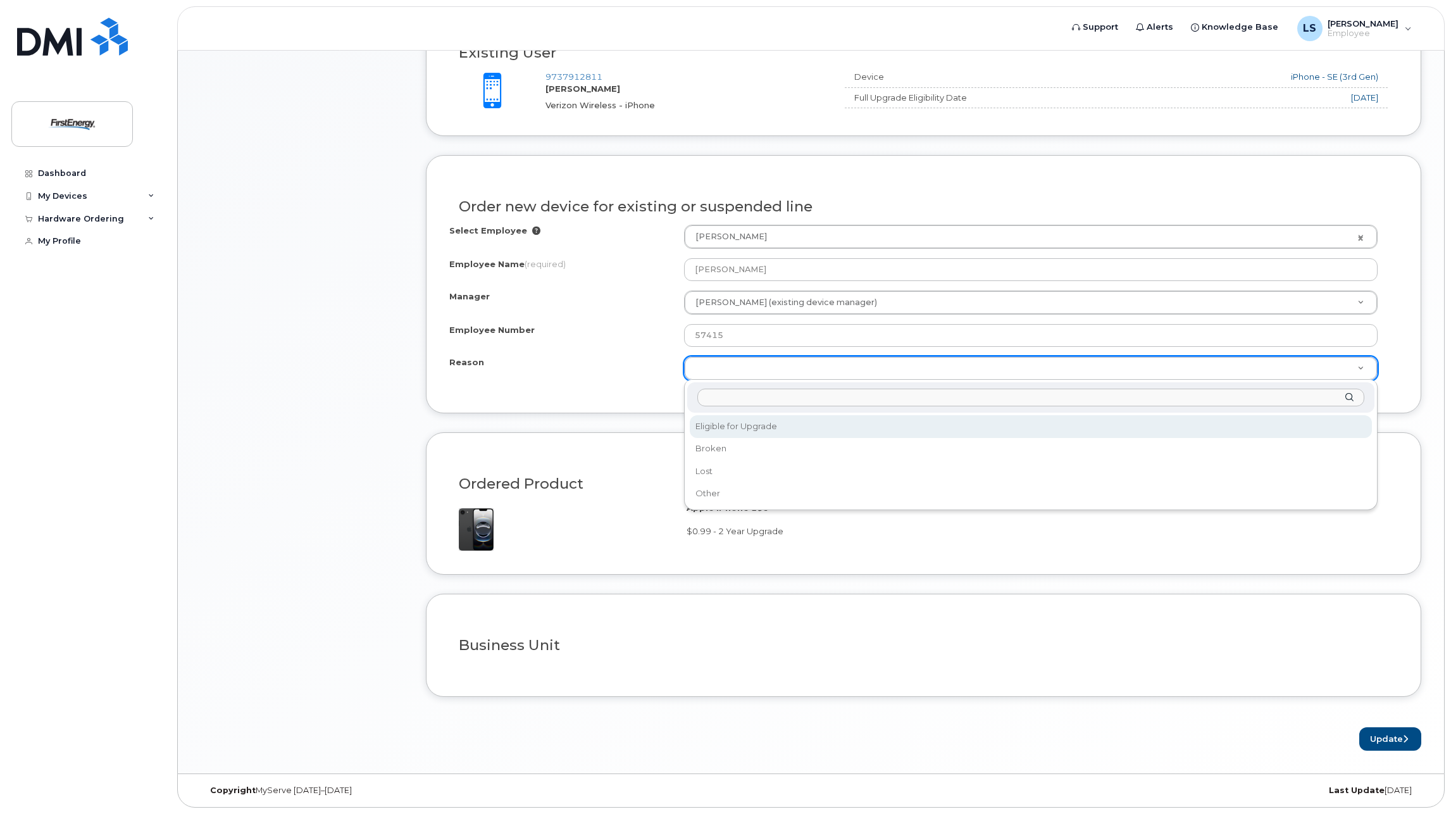
select select "eligible_for_upgrade"
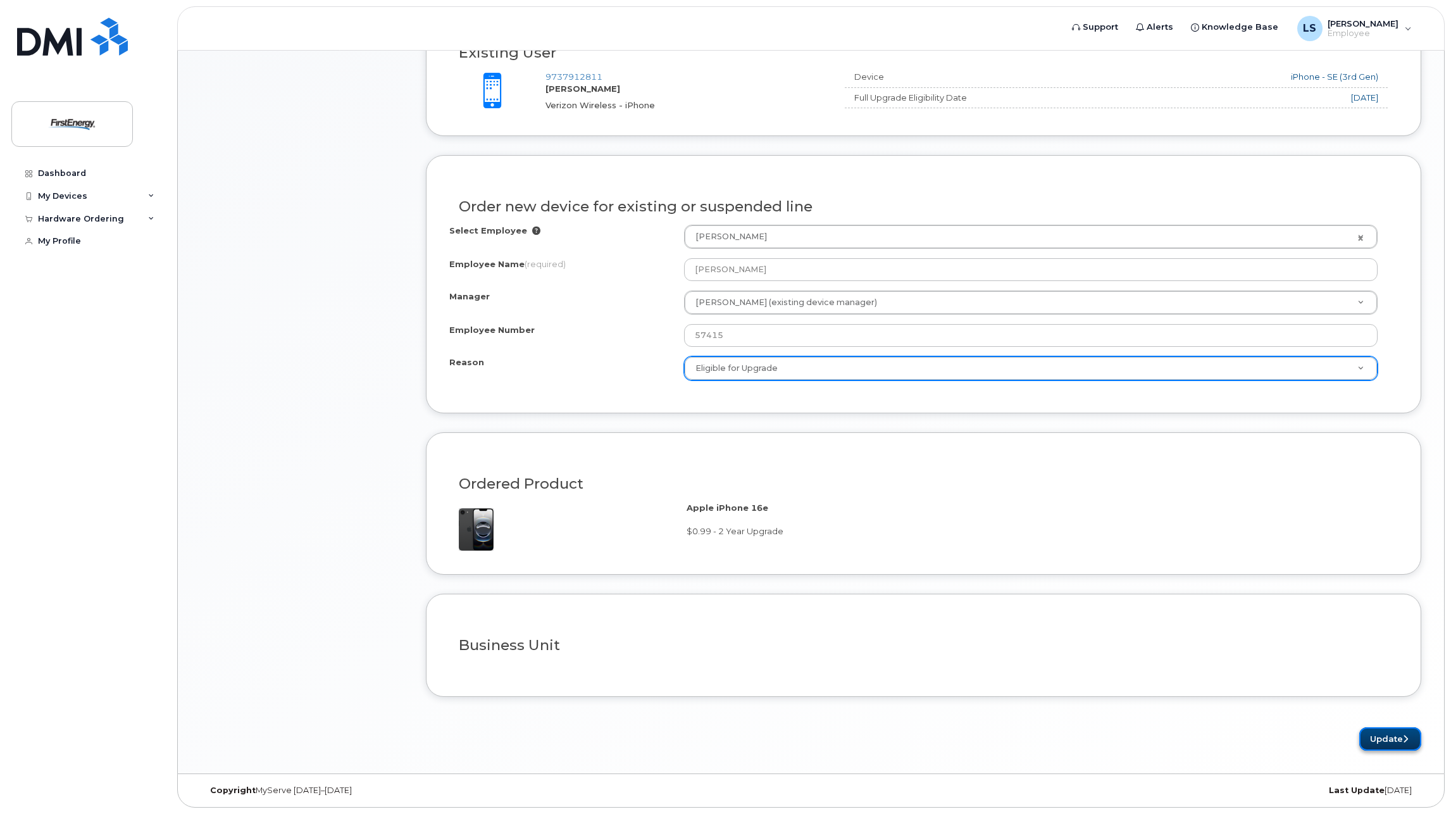
click at [1374, 739] on button "Update" at bounding box center [1390, 738] width 62 height 23
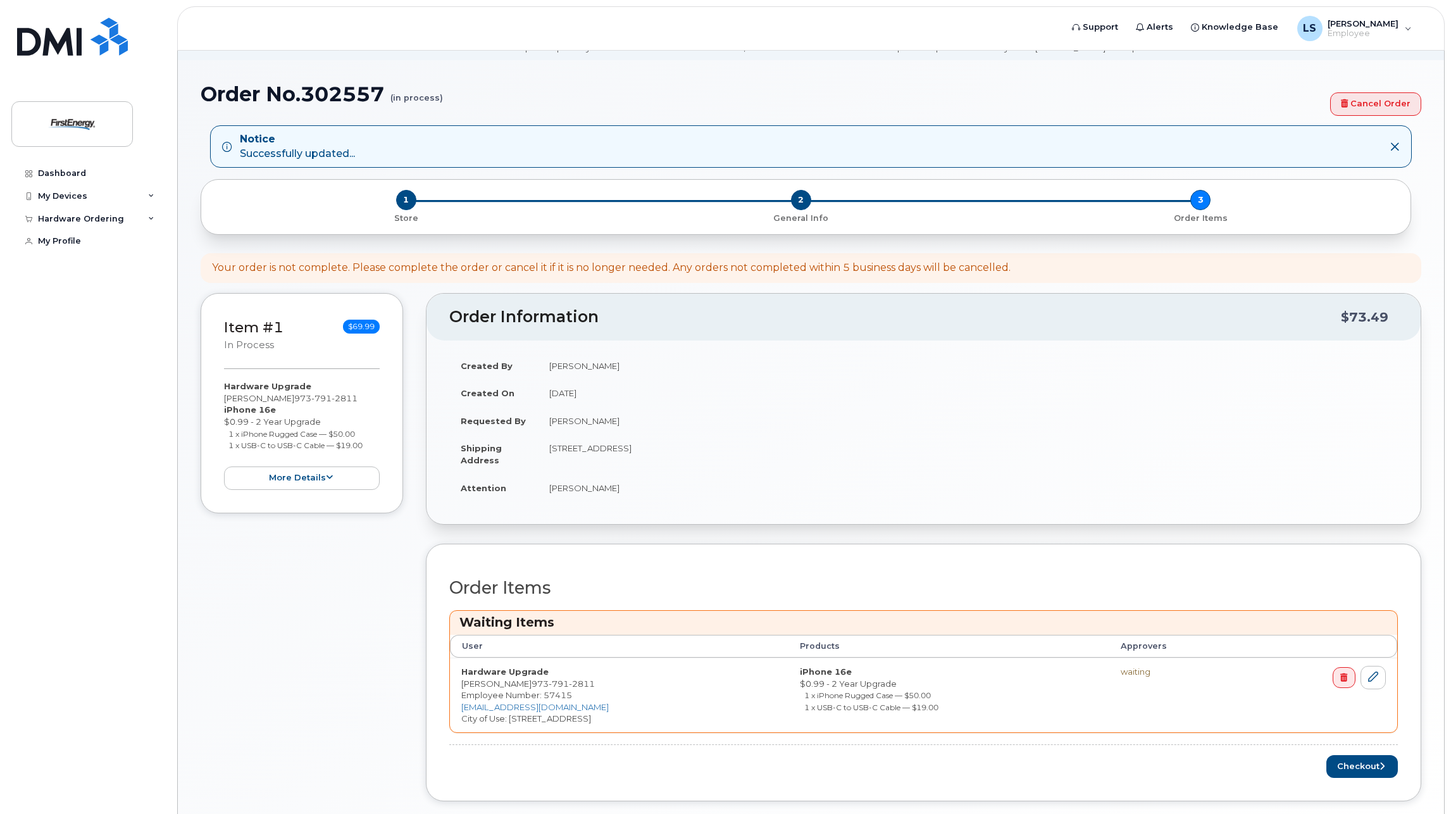
scroll to position [125, 0]
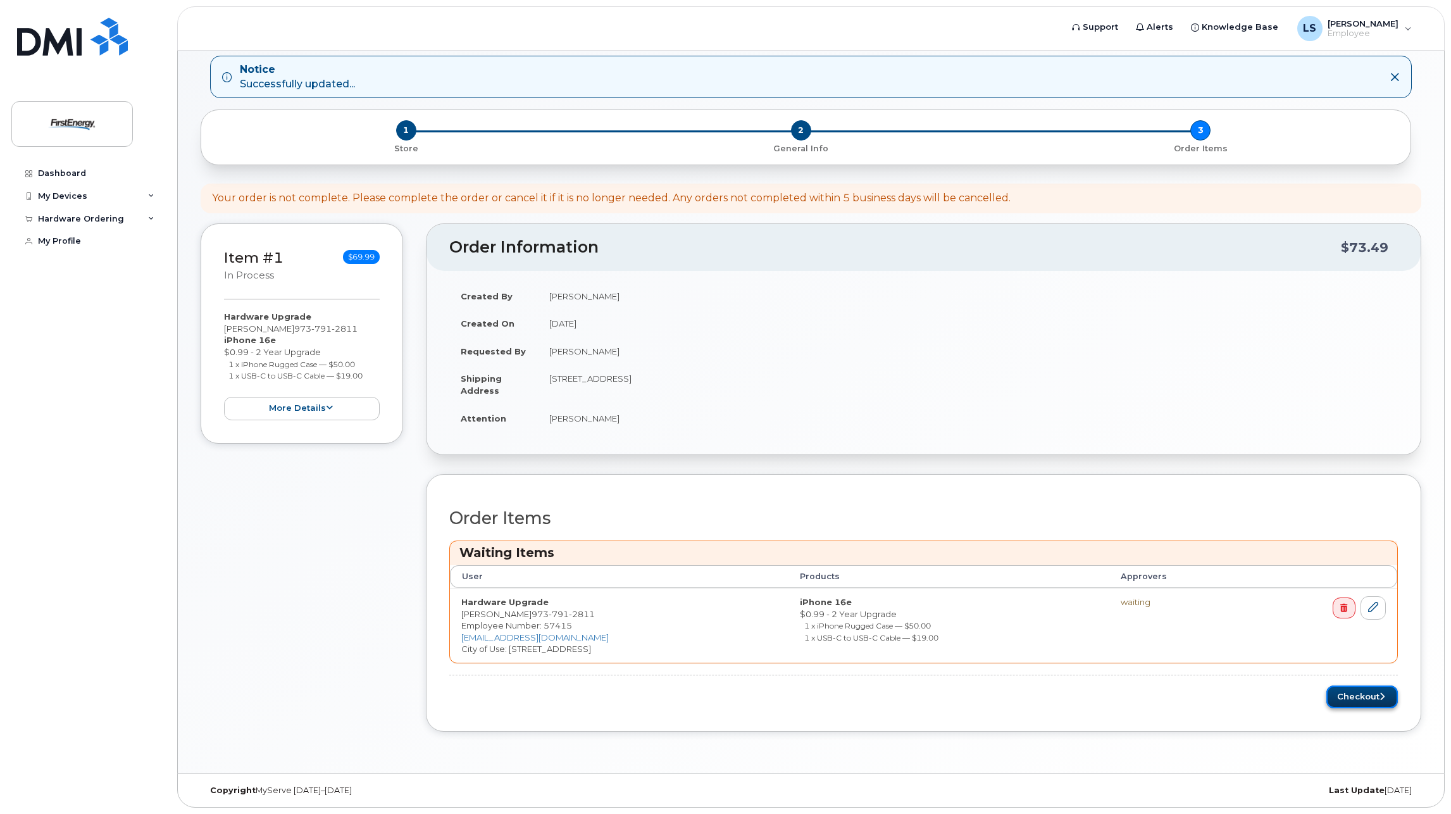
click at [1369, 697] on button "Checkout" at bounding box center [1361, 696] width 71 height 23
